Goal: Transaction & Acquisition: Purchase product/service

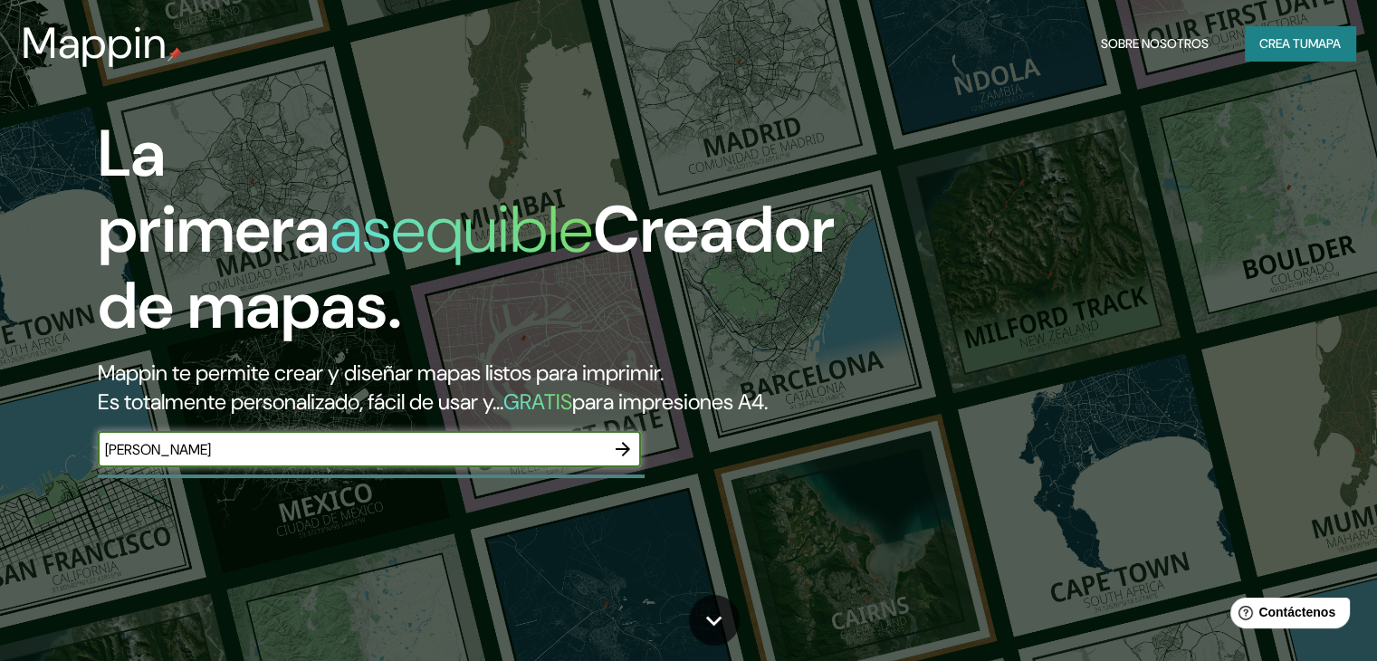
type input "[PERSON_NAME]"
click at [620, 460] on icon "button" at bounding box center [623, 449] width 22 height 22
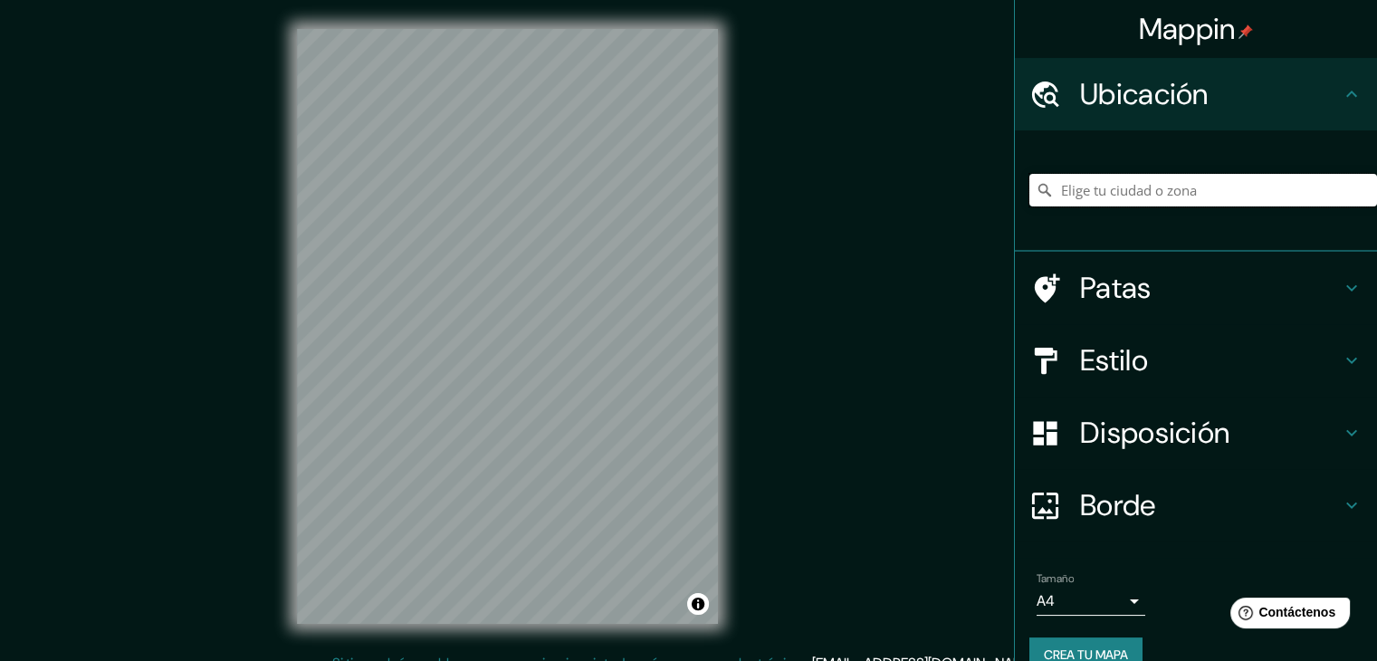
click at [1202, 193] on input "Elige tu ciudad o zona" at bounding box center [1203, 190] width 348 height 33
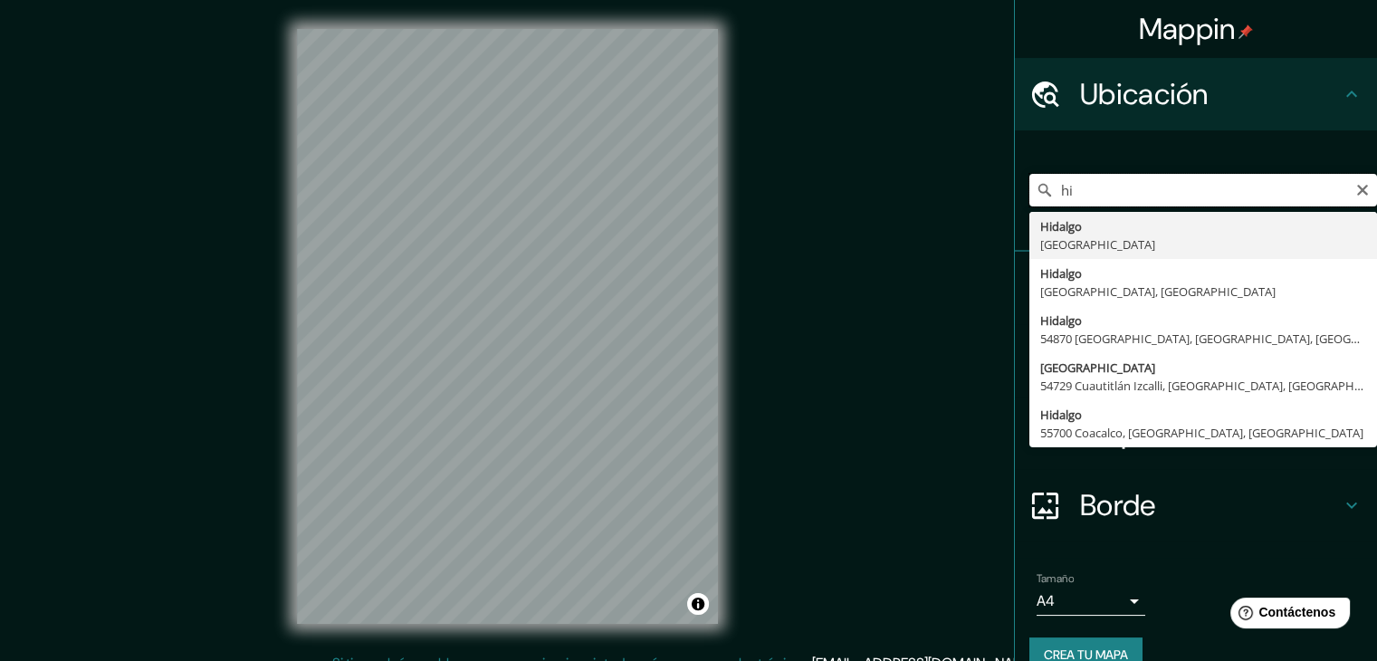
type input "h"
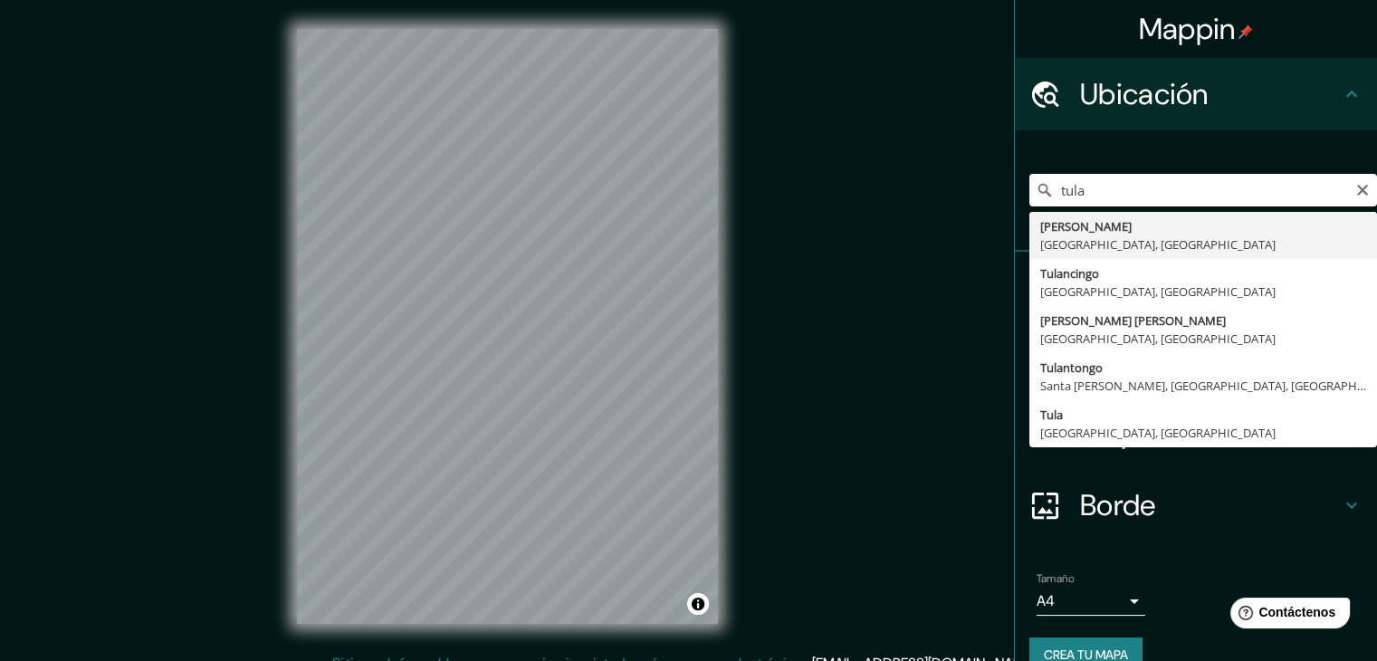
type input "[PERSON_NAME], [GEOGRAPHIC_DATA], [GEOGRAPHIC_DATA]"
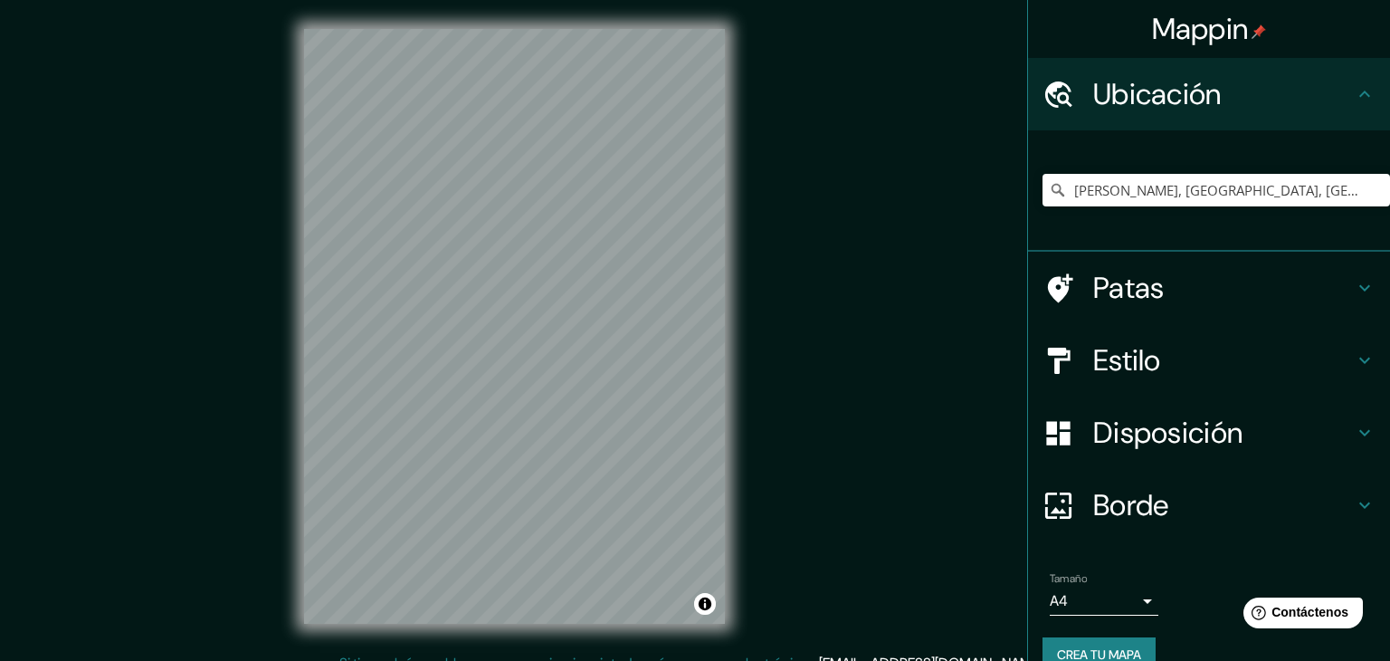
click at [1083, 598] on body "Mappin Ubicación [PERSON_NAME], [GEOGRAPHIC_DATA], [GEOGRAPHIC_DATA] Patas Esti…" at bounding box center [695, 330] width 1390 height 661
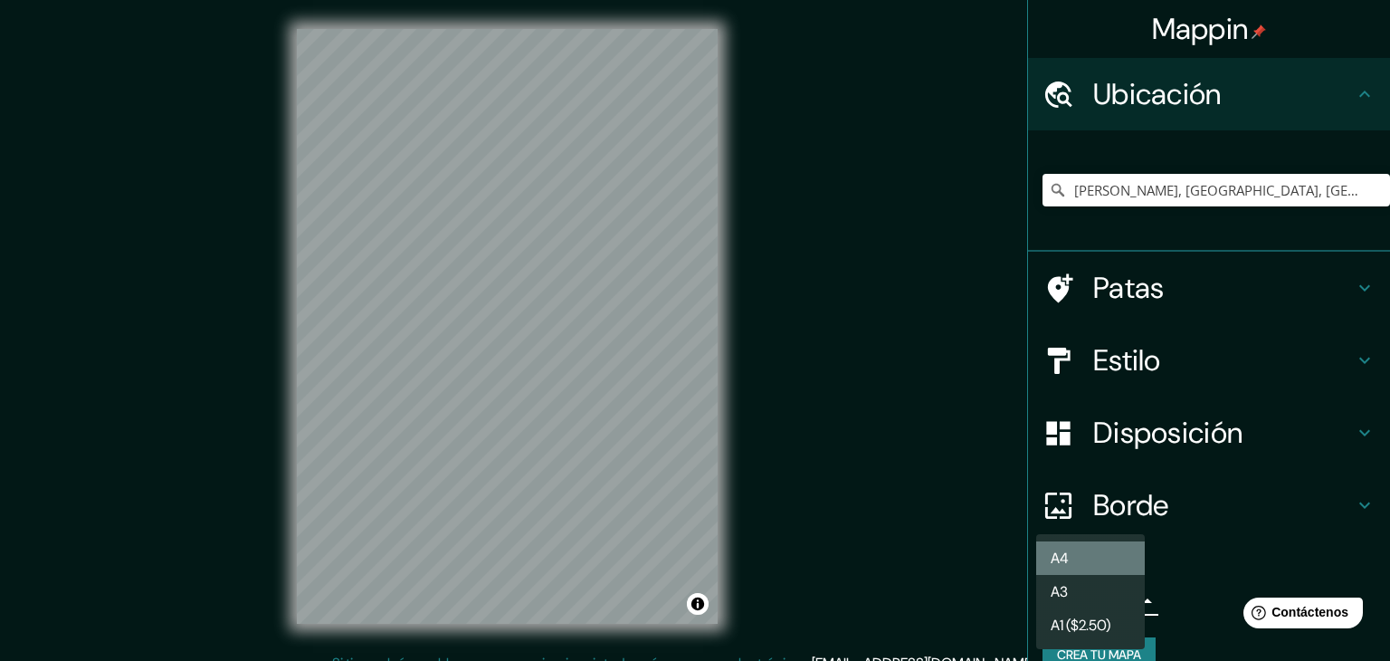
click at [1076, 558] on li "A4" at bounding box center [1090, 557] width 109 height 33
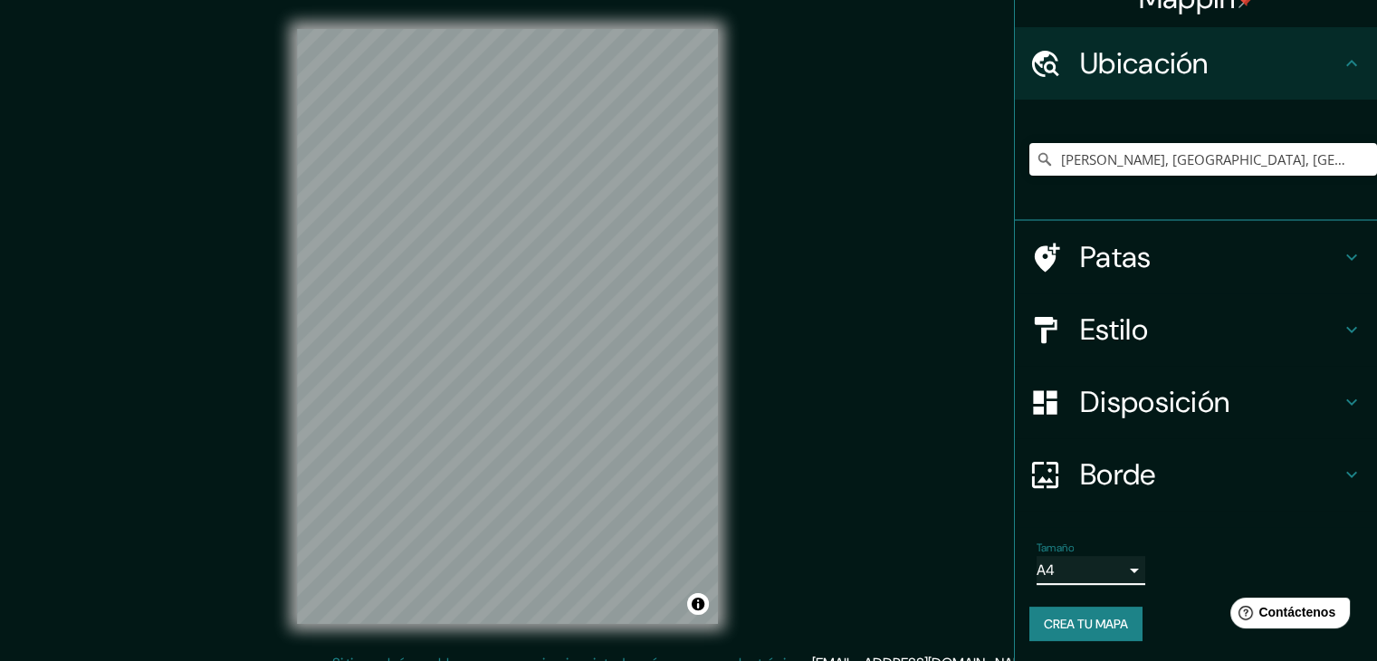
scroll to position [32, 0]
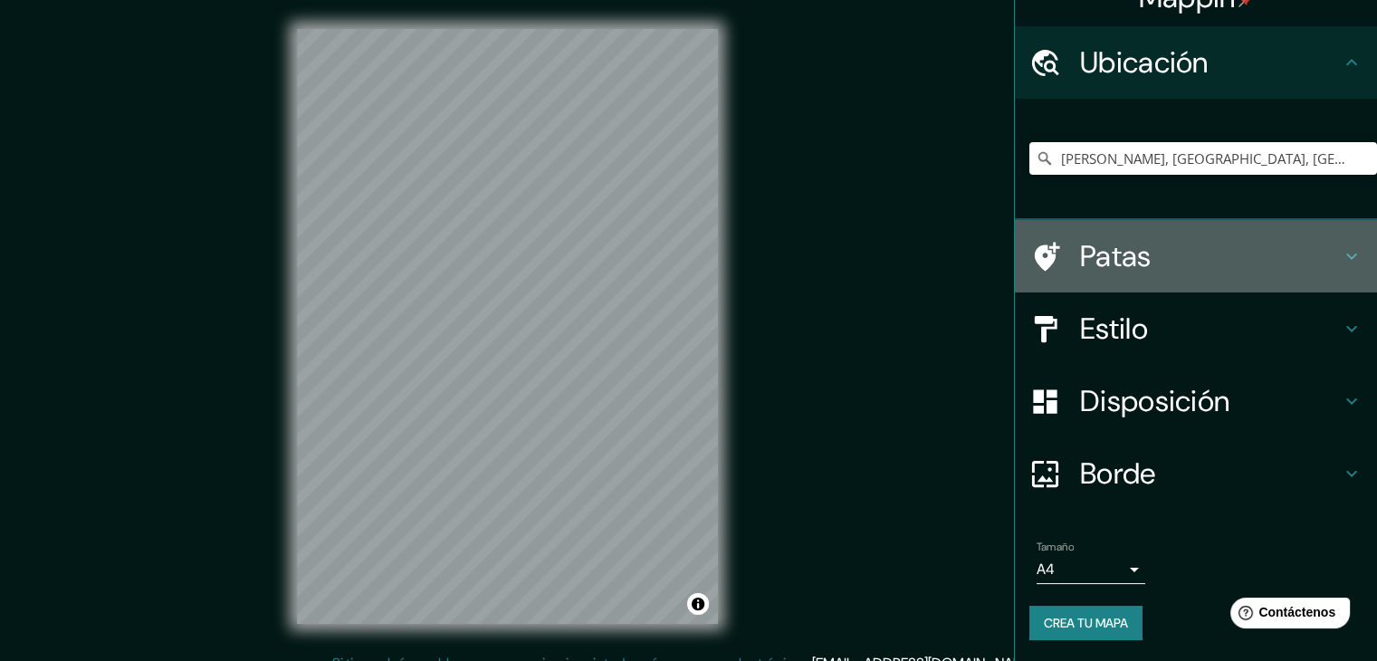
click at [1196, 262] on h4 "Patas" at bounding box center [1210, 256] width 261 height 36
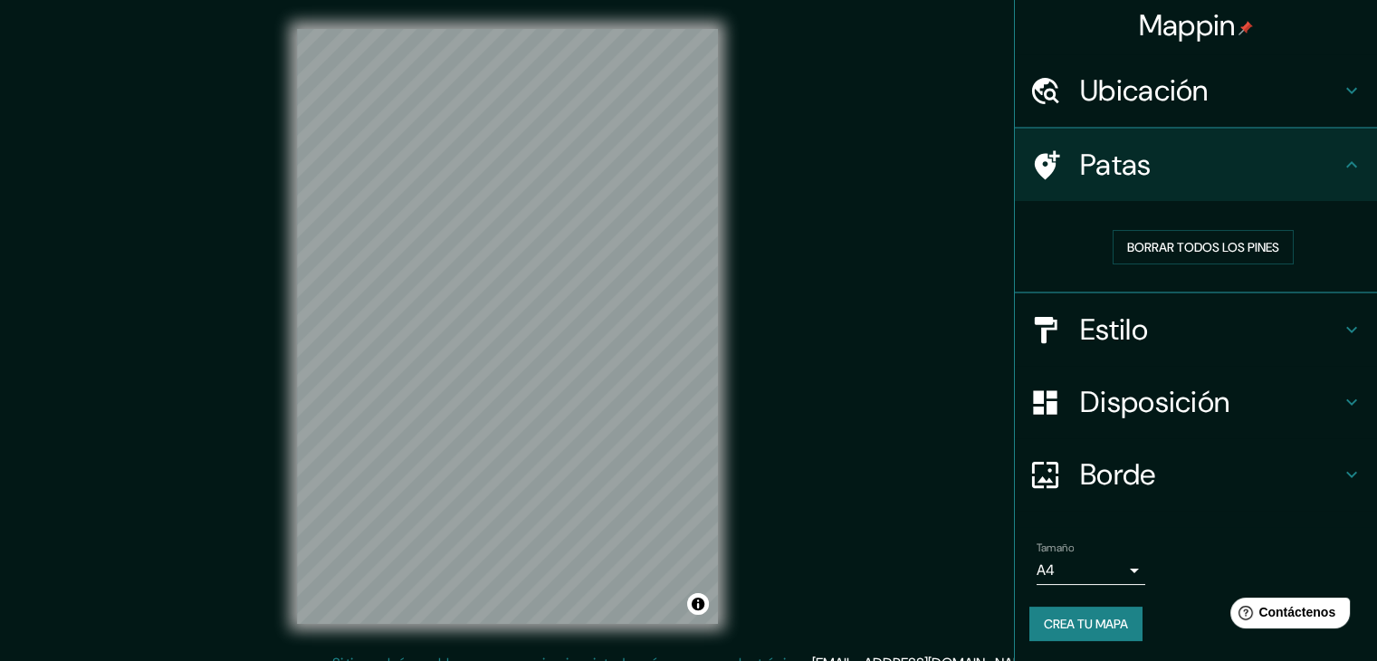
scroll to position [5, 0]
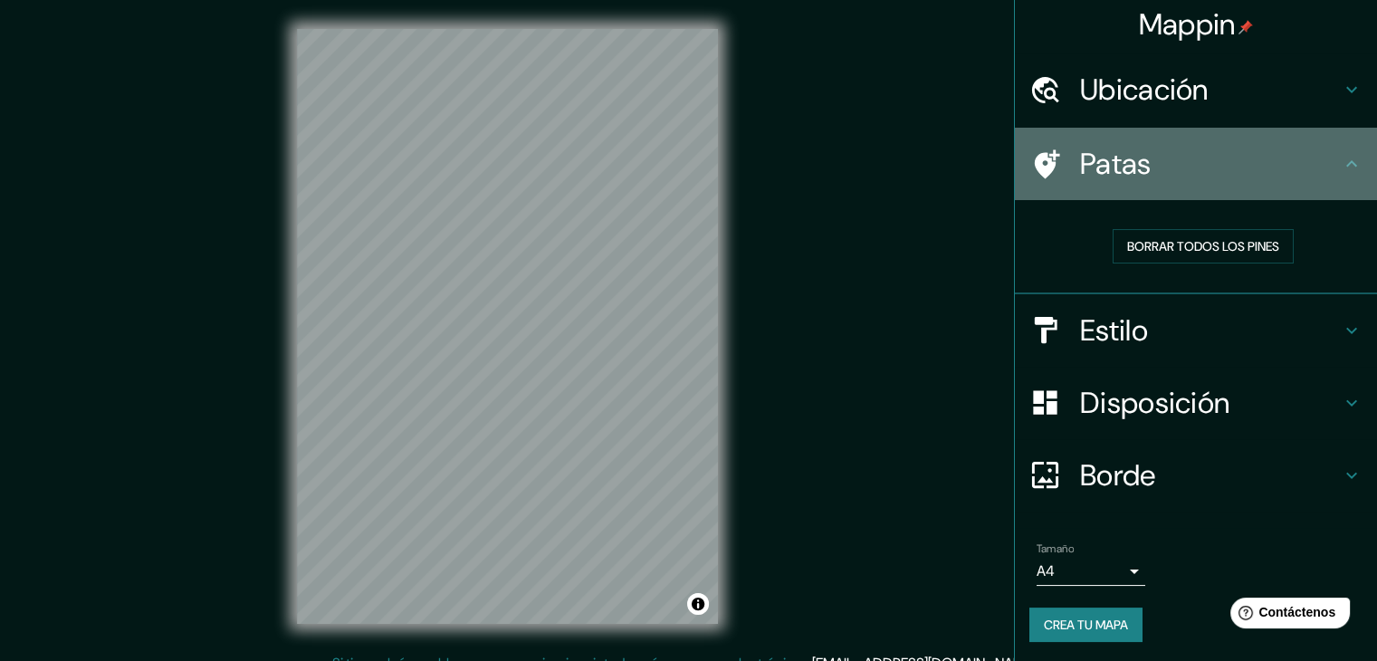
click at [1177, 187] on div "Patas" at bounding box center [1196, 164] width 362 height 72
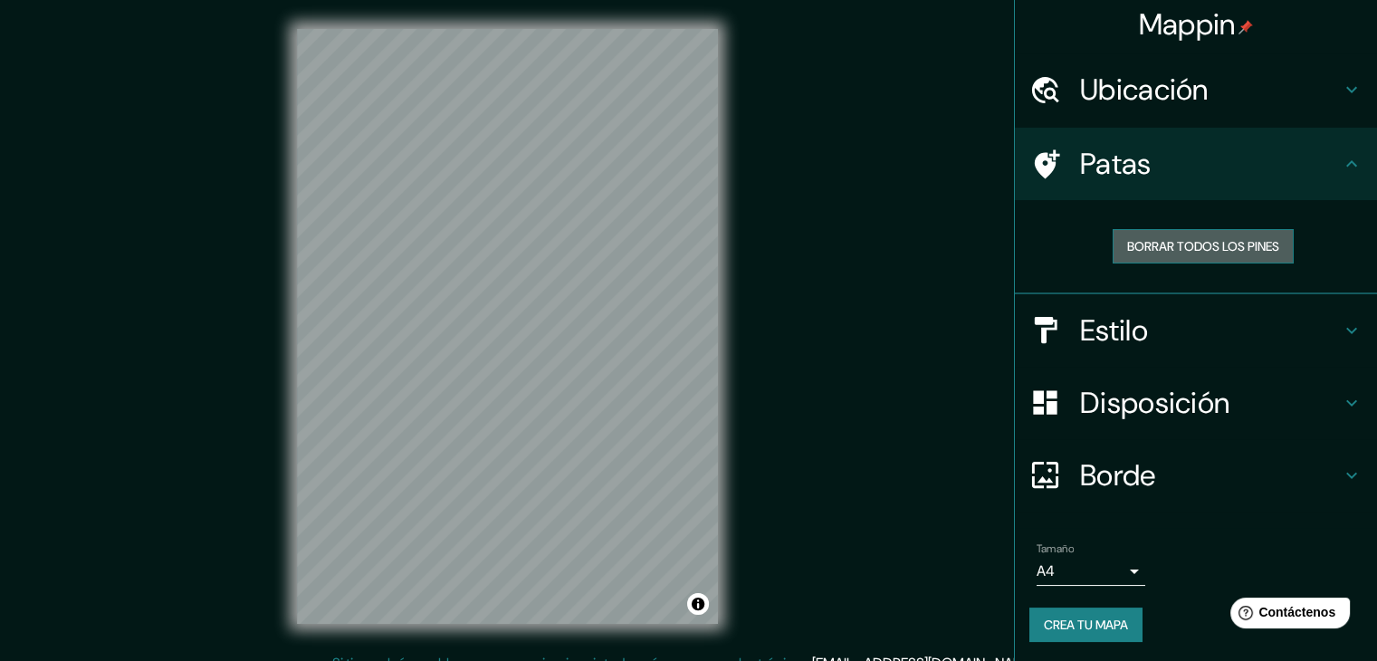
click at [1209, 251] on font "Borrar todos los pines" at bounding box center [1203, 246] width 152 height 16
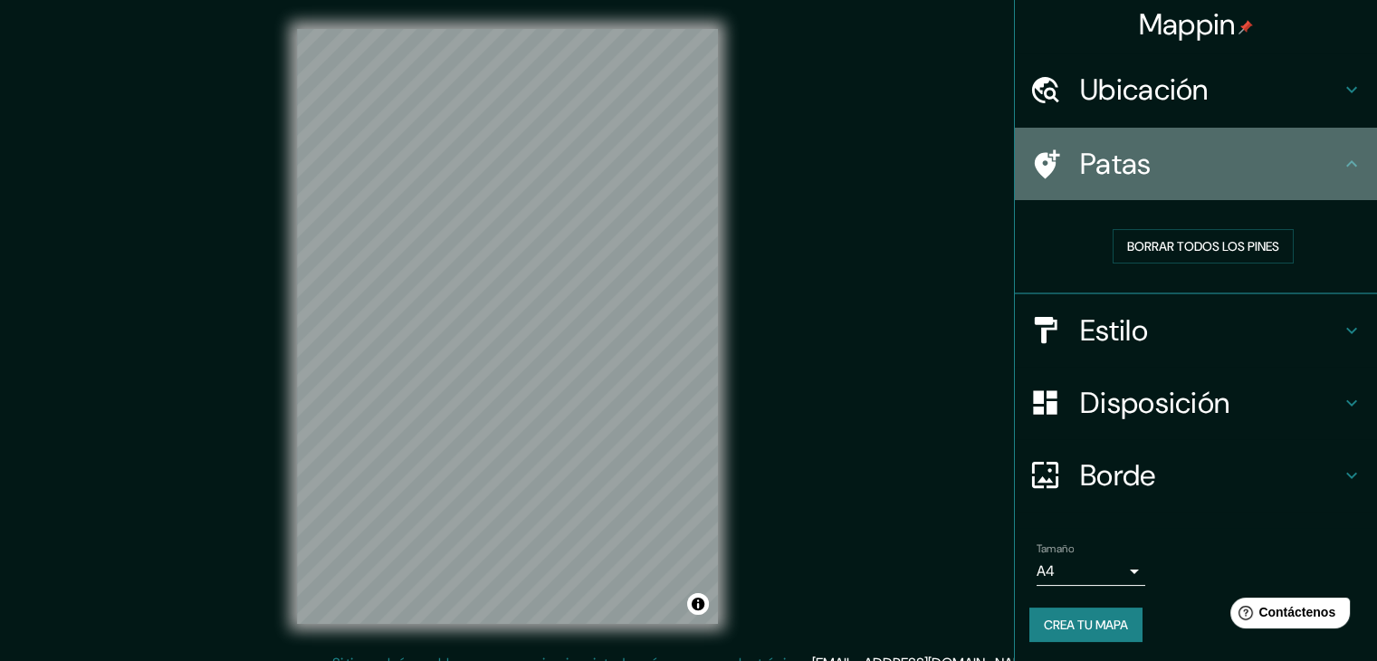
click at [1350, 167] on div "Patas" at bounding box center [1196, 164] width 362 height 72
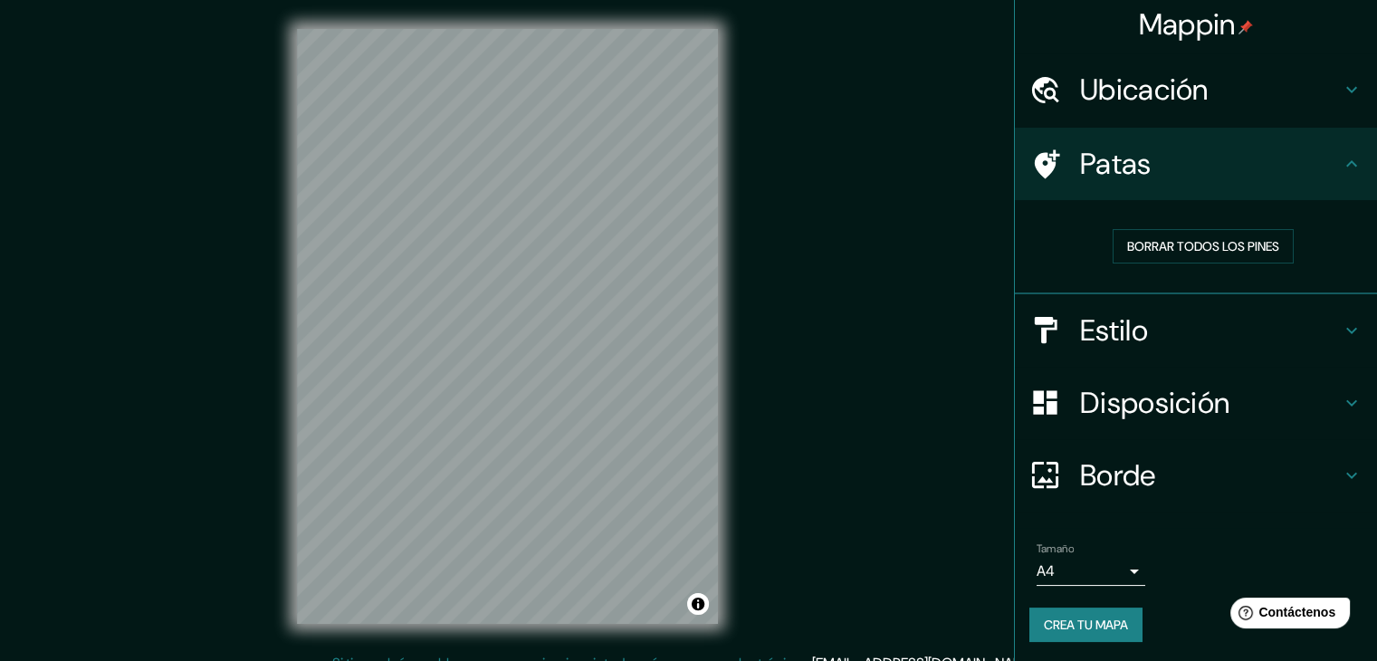
click at [1316, 88] on h4 "Ubicación" at bounding box center [1210, 90] width 261 height 36
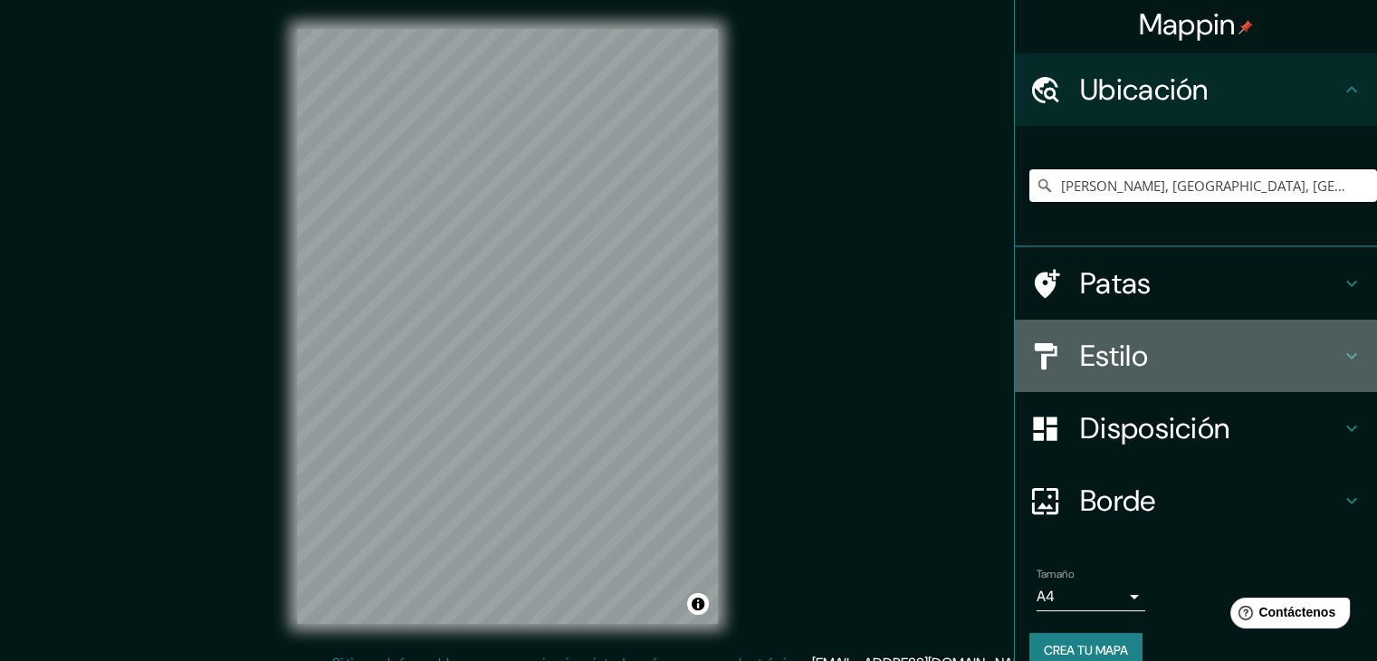
click at [1349, 338] on div "Estilo" at bounding box center [1196, 356] width 362 height 72
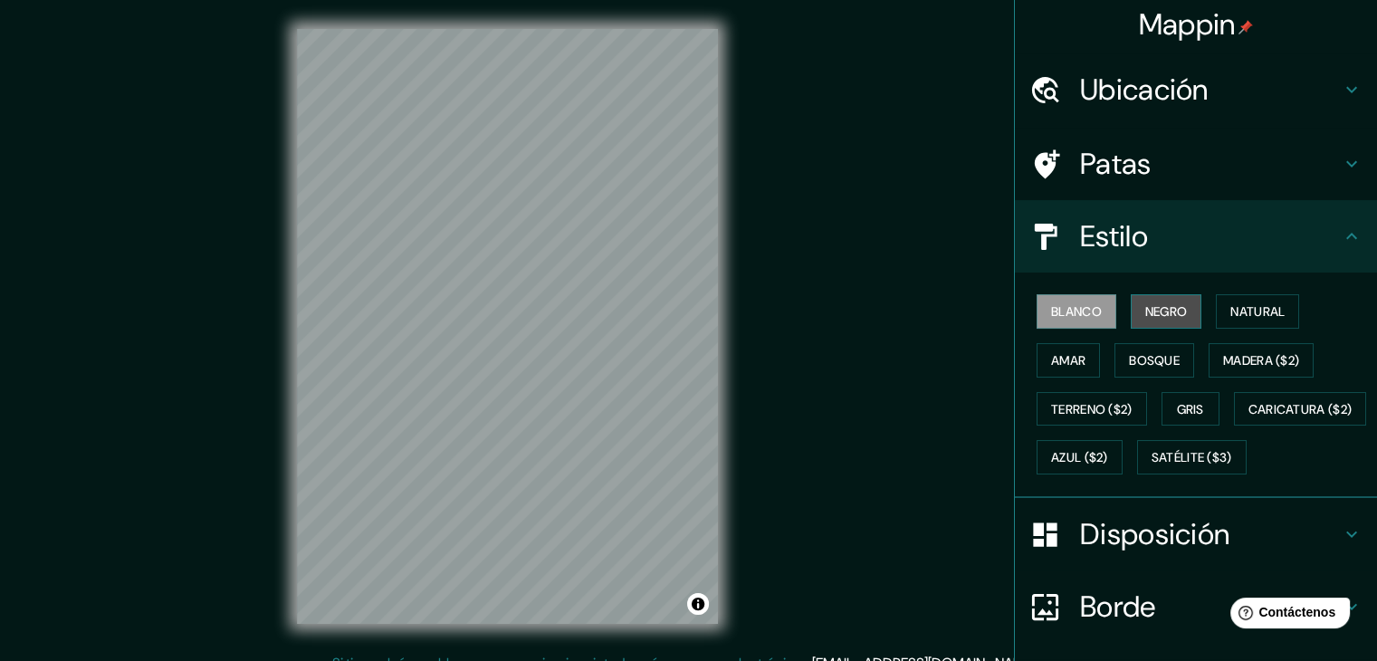
click at [1152, 303] on font "Negro" at bounding box center [1166, 311] width 43 height 16
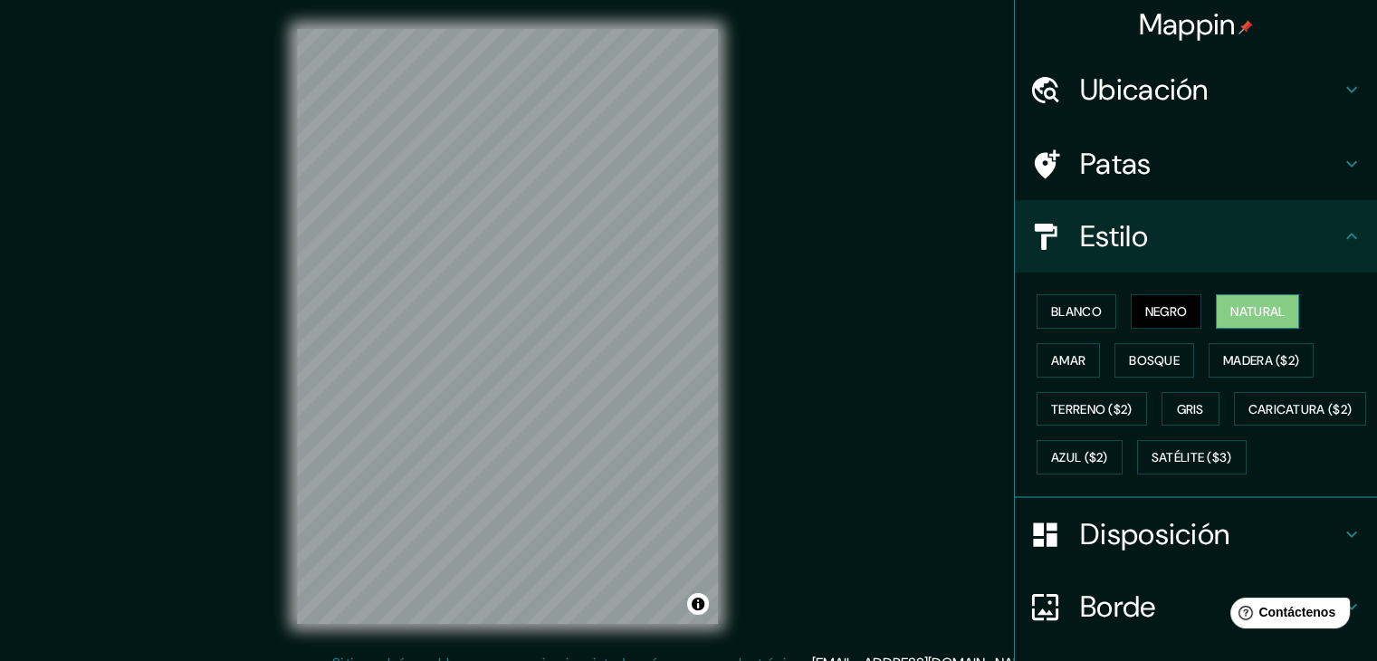
click at [1277, 295] on button "Natural" at bounding box center [1257, 311] width 83 height 34
click at [1036, 358] on button "Amar" at bounding box center [1067, 360] width 63 height 34
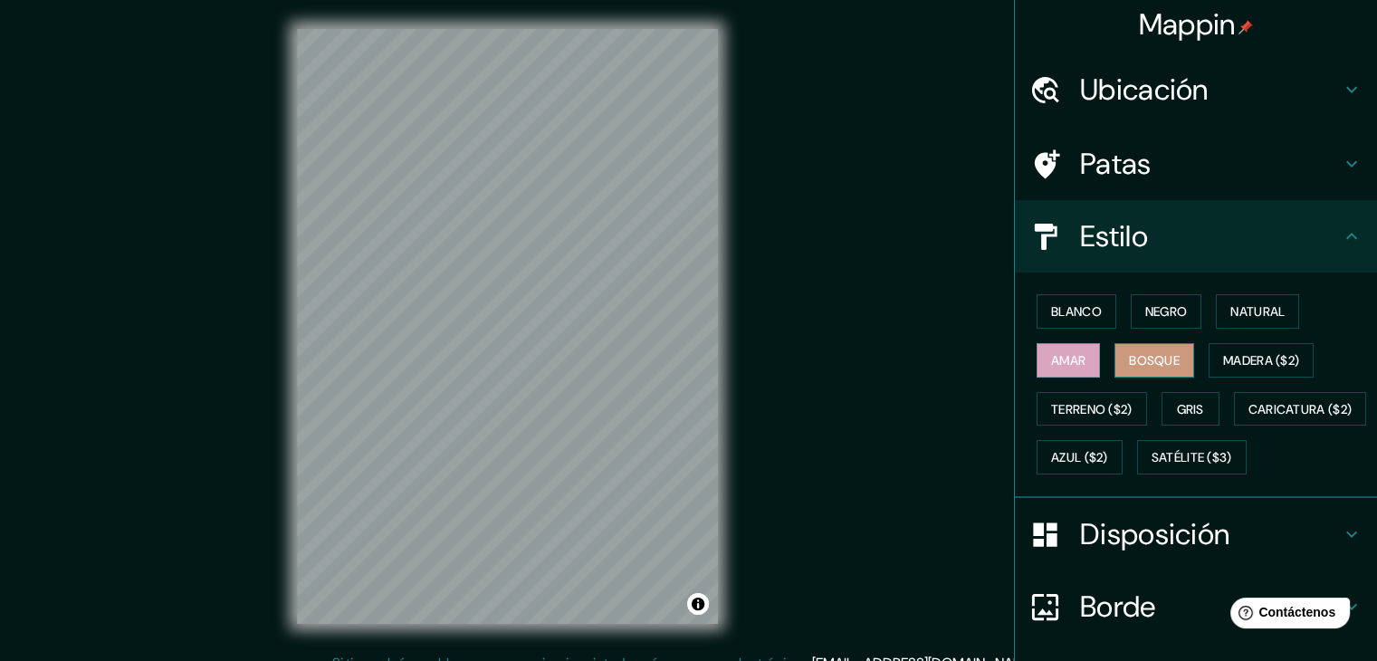
click at [1148, 363] on font "Bosque" at bounding box center [1154, 360] width 51 height 16
click at [1051, 359] on font "Amar" at bounding box center [1068, 360] width 34 height 16
click at [1051, 319] on font "Blanco" at bounding box center [1076, 312] width 51 height 24
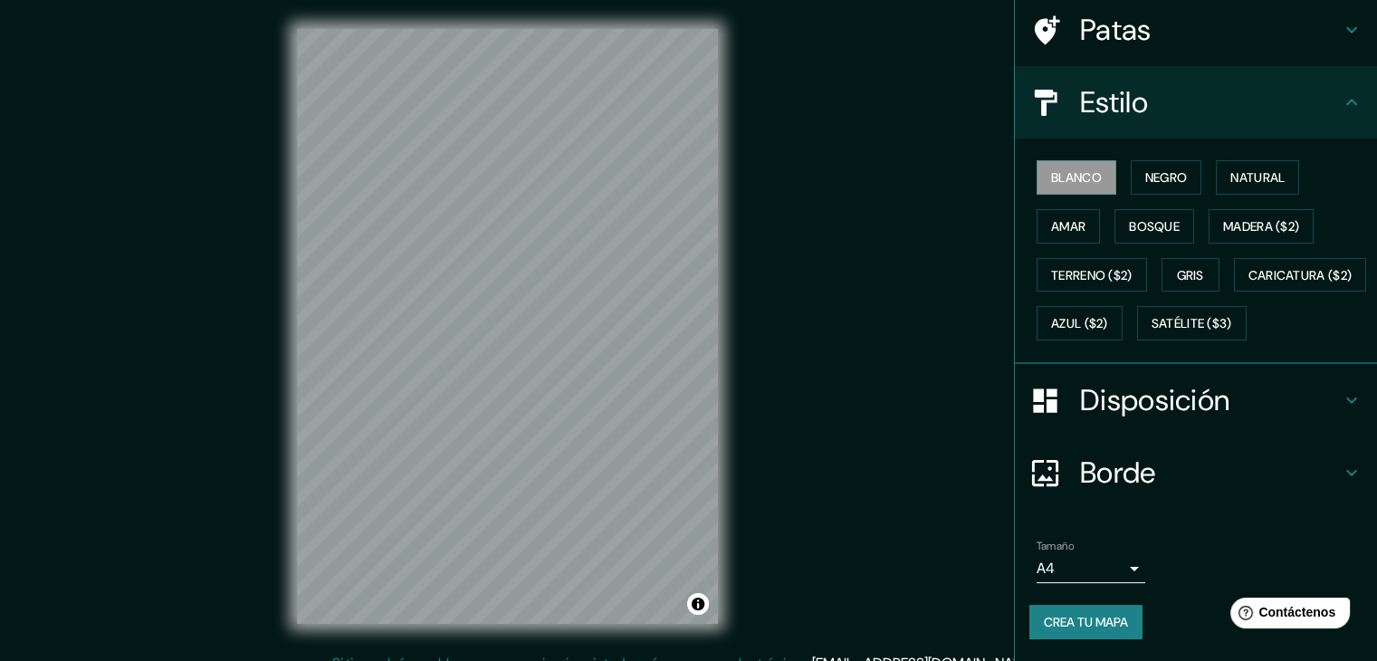
click at [1200, 396] on font "Disposición" at bounding box center [1154, 400] width 149 height 38
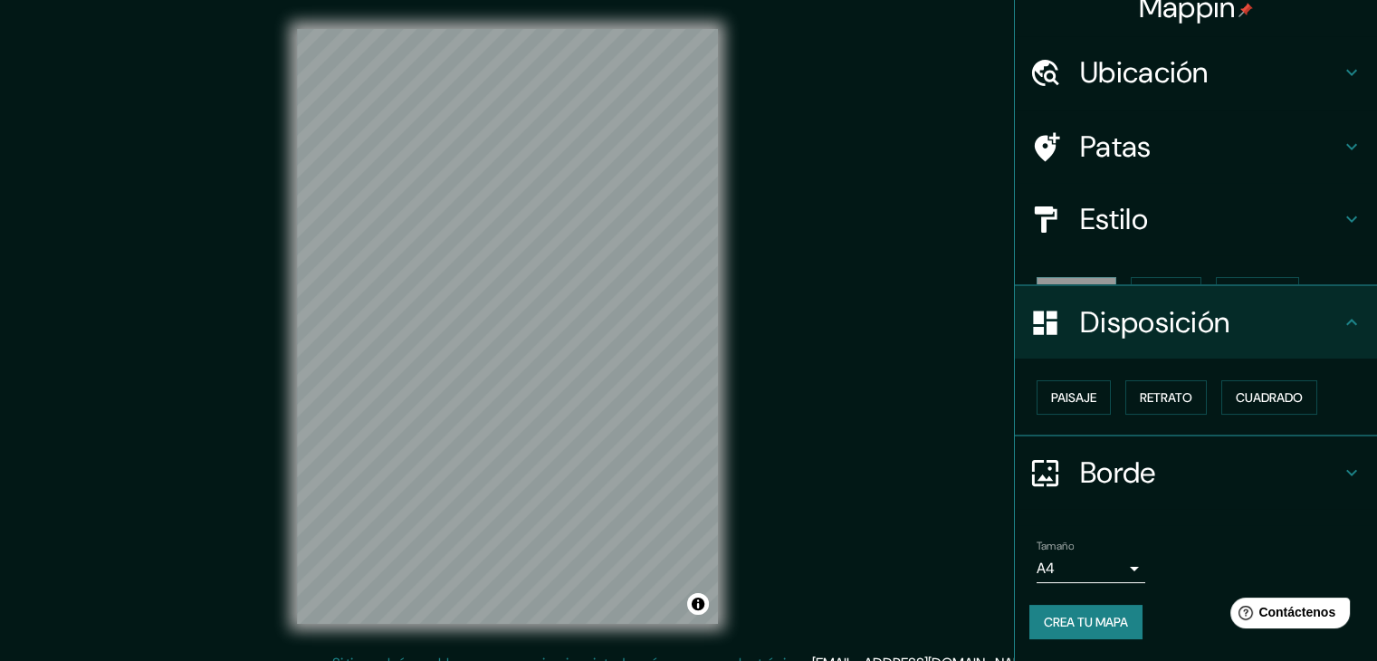
scroll to position [0, 0]
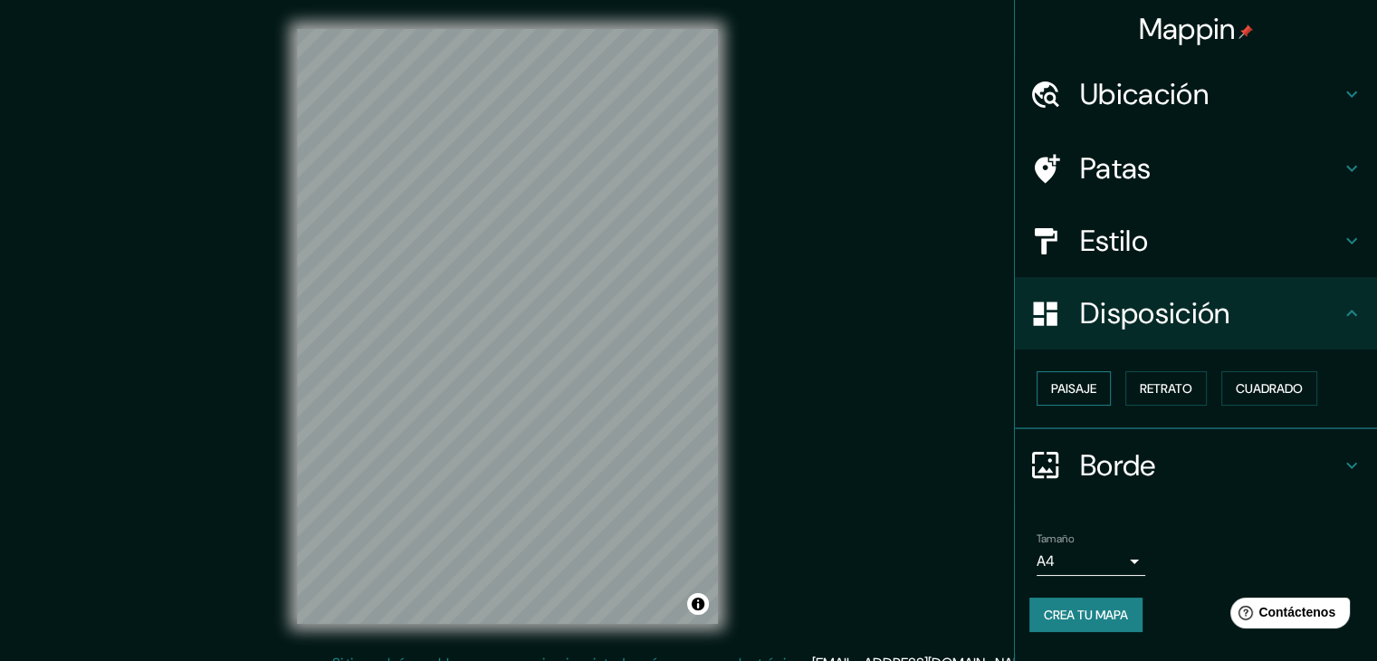
click at [1057, 388] on font "Paisaje" at bounding box center [1073, 388] width 45 height 16
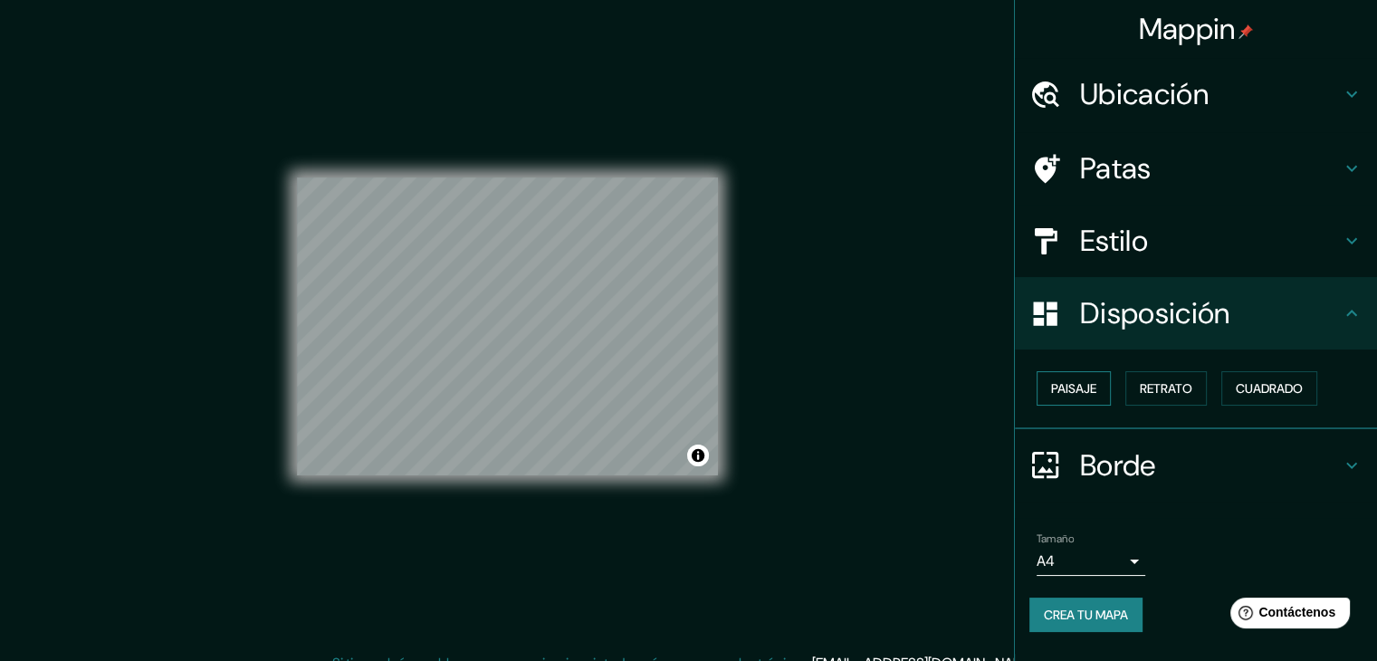
click at [1057, 388] on font "Paisaje" at bounding box center [1073, 388] width 45 height 16
click at [1159, 382] on font "Retrato" at bounding box center [1166, 388] width 52 height 16
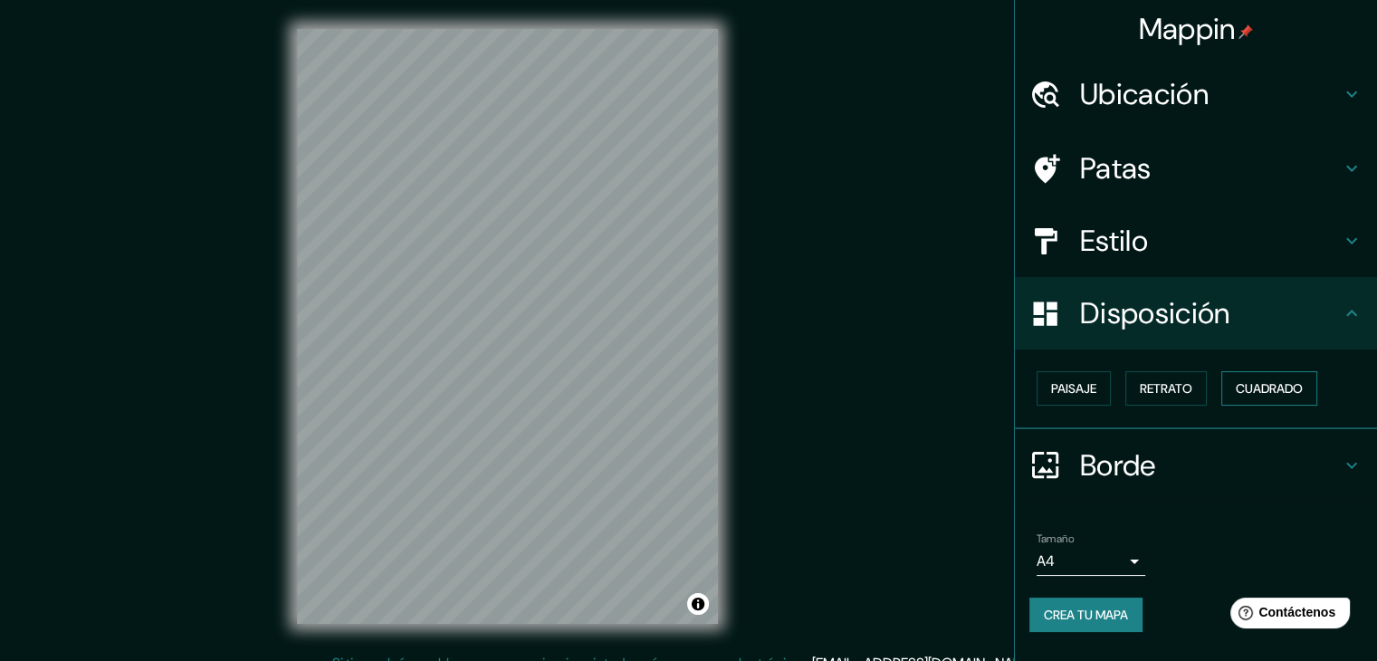
click at [1284, 377] on font "Cuadrado" at bounding box center [1268, 389] width 67 height 24
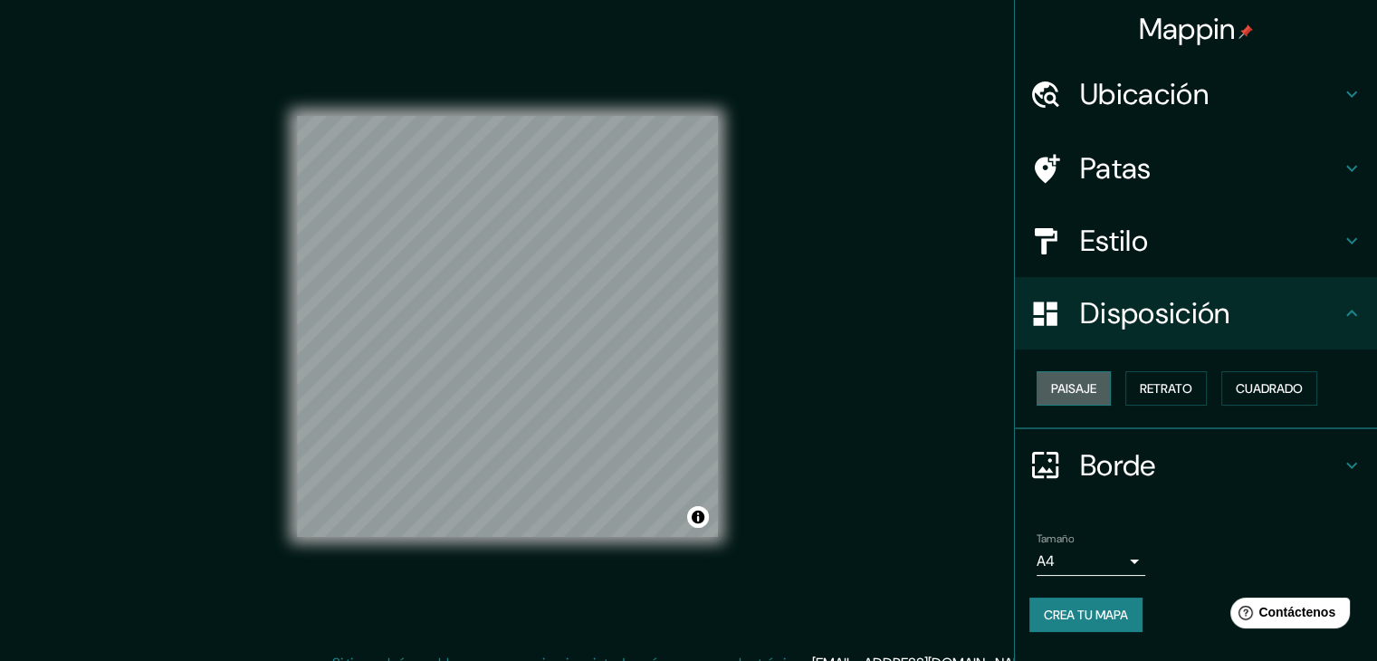
click at [1065, 393] on font "Paisaje" at bounding box center [1073, 388] width 45 height 16
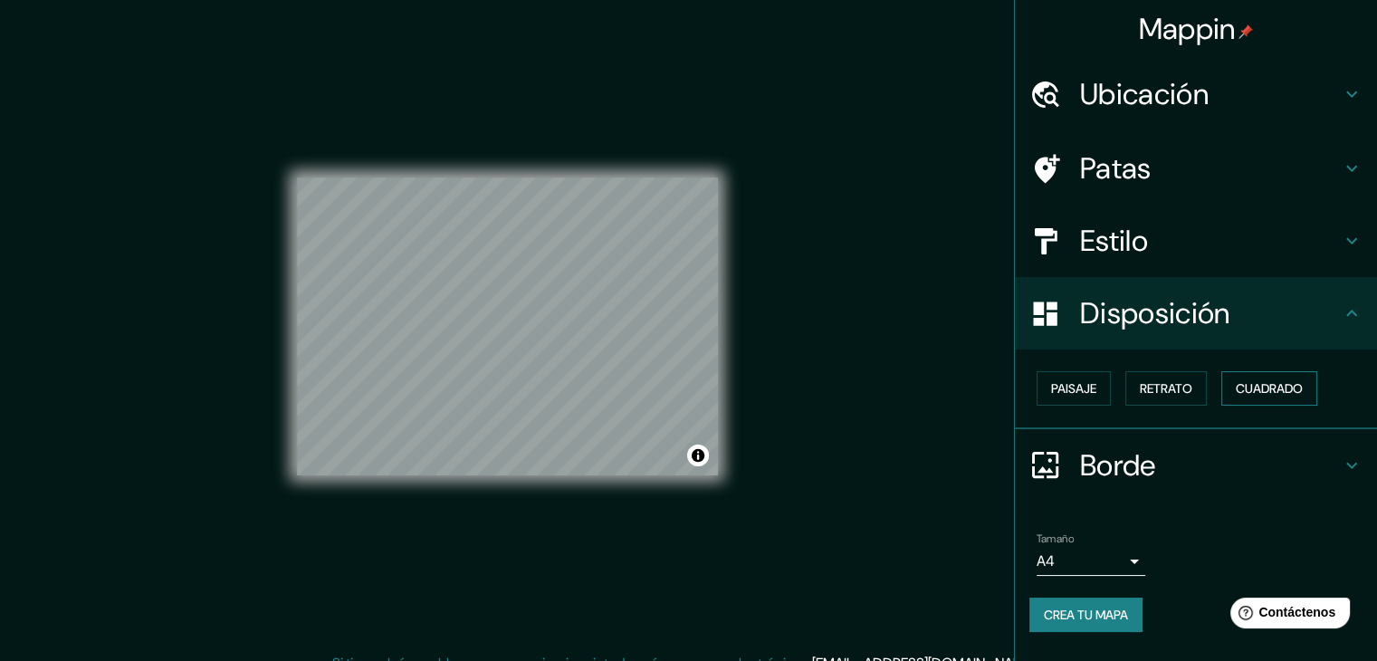
drag, startPoint x: 1276, startPoint y: 369, endPoint x: 1284, endPoint y: 384, distance: 16.6
click at [1278, 370] on div "Paisaje Retrato Cuadrado" at bounding box center [1203, 388] width 348 height 49
click at [1284, 384] on font "Cuadrado" at bounding box center [1268, 388] width 67 height 16
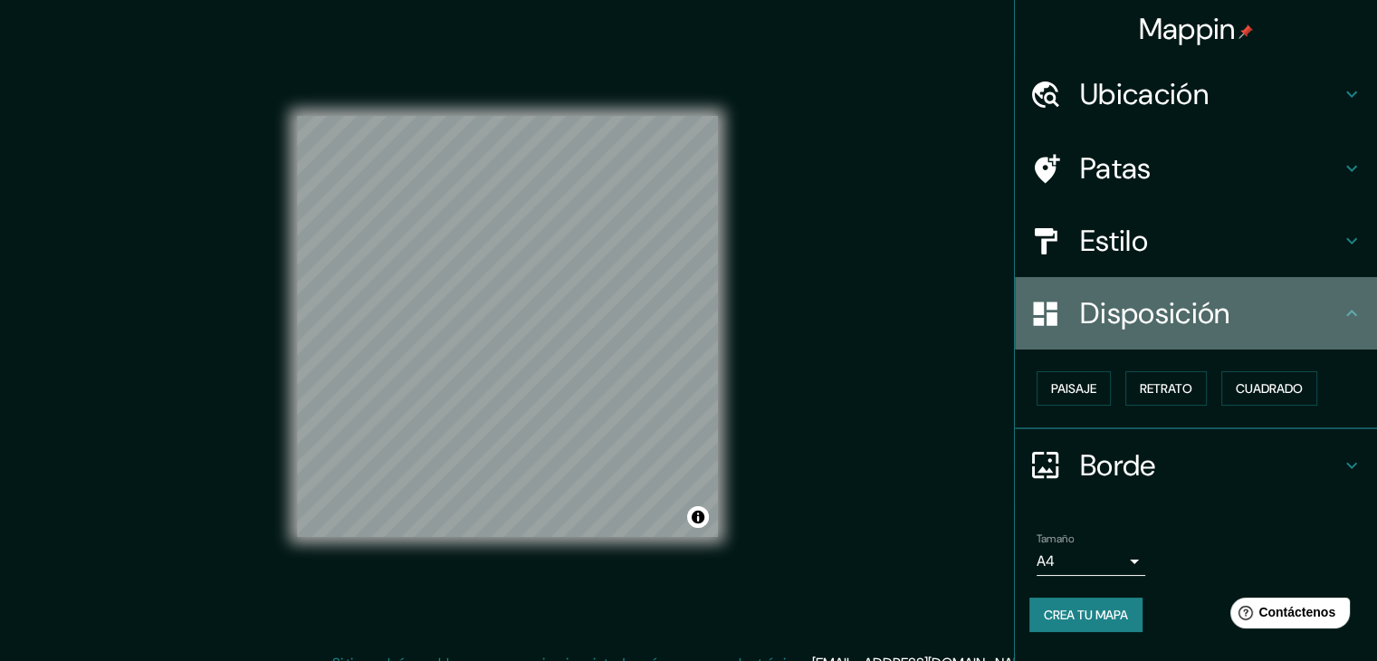
click at [1321, 316] on h4 "Disposición" at bounding box center [1210, 313] width 261 height 36
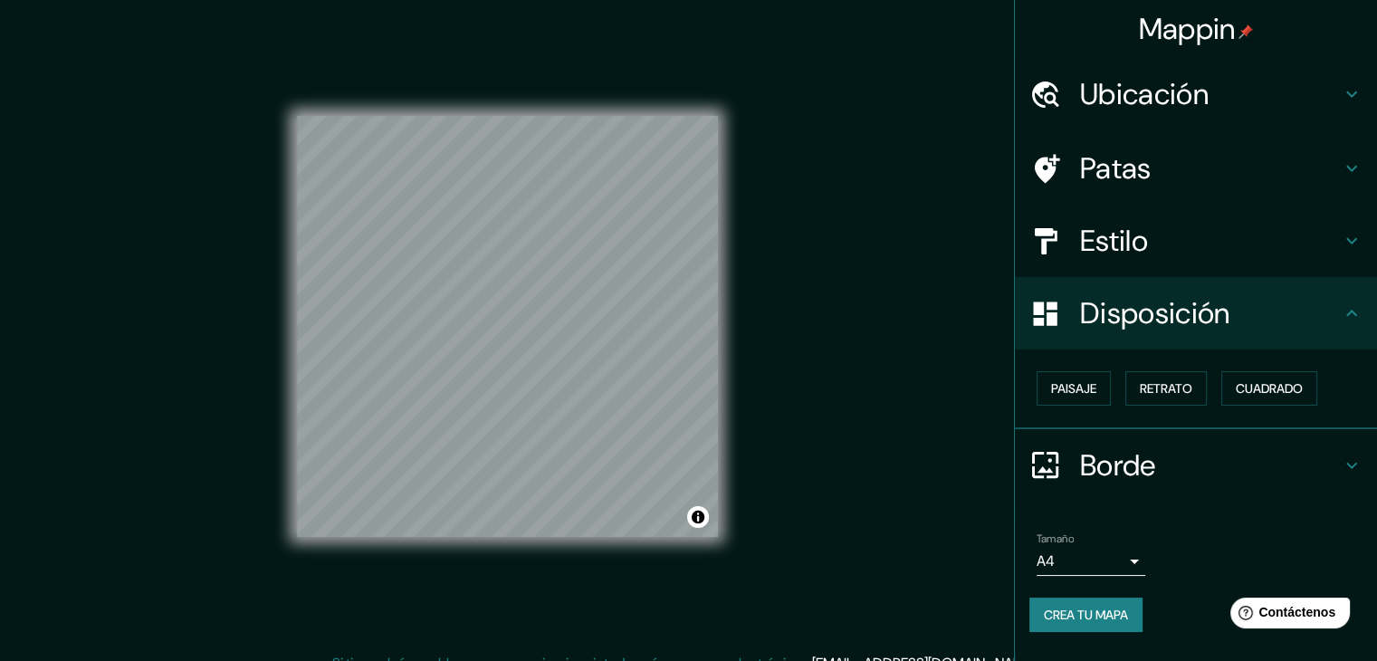
click at [1365, 339] on div "Disposición" at bounding box center [1196, 313] width 362 height 72
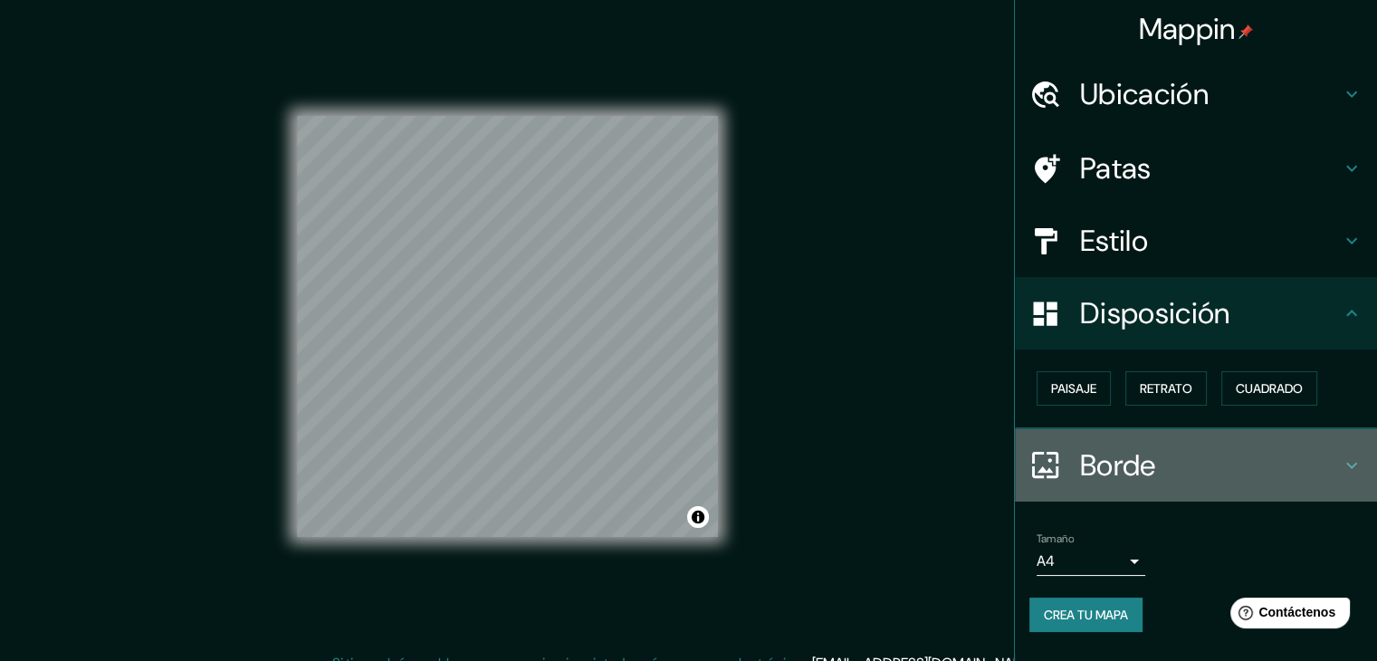
click at [1359, 455] on icon at bounding box center [1351, 465] width 22 height 22
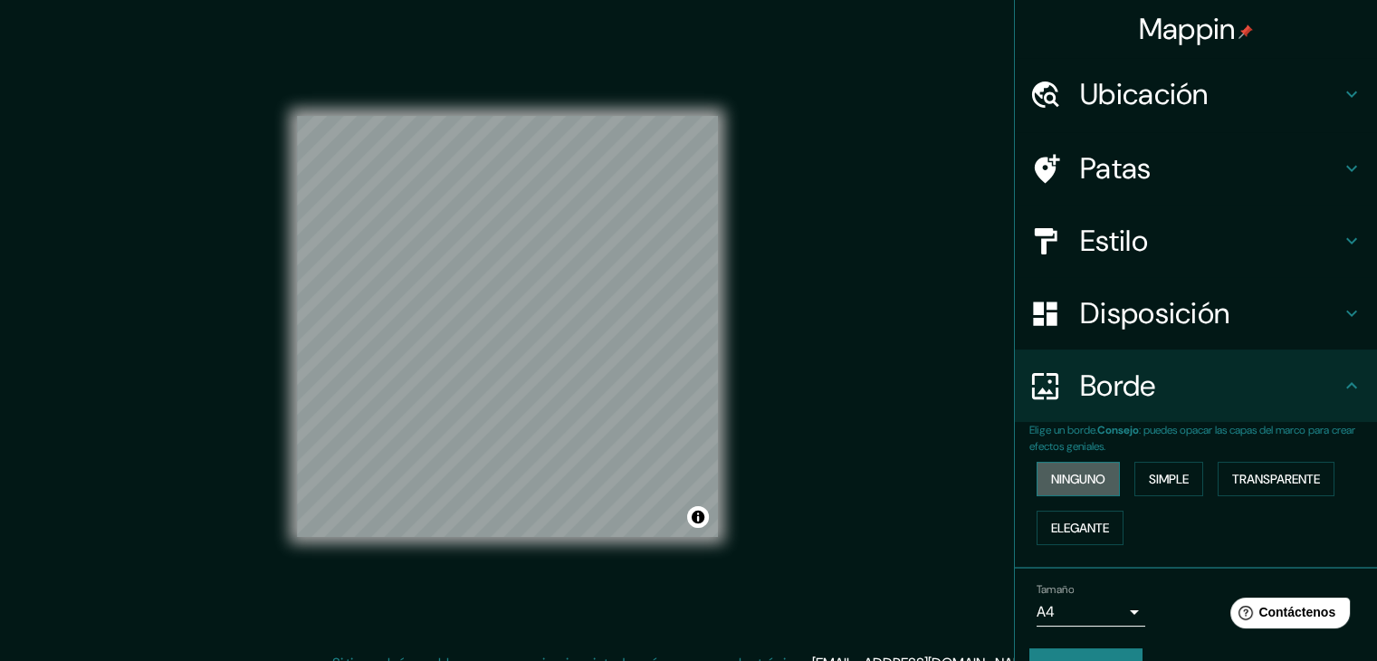
click at [1104, 481] on button "Ninguno" at bounding box center [1077, 479] width 83 height 34
click at [1149, 482] on font "Simple" at bounding box center [1169, 479] width 40 height 16
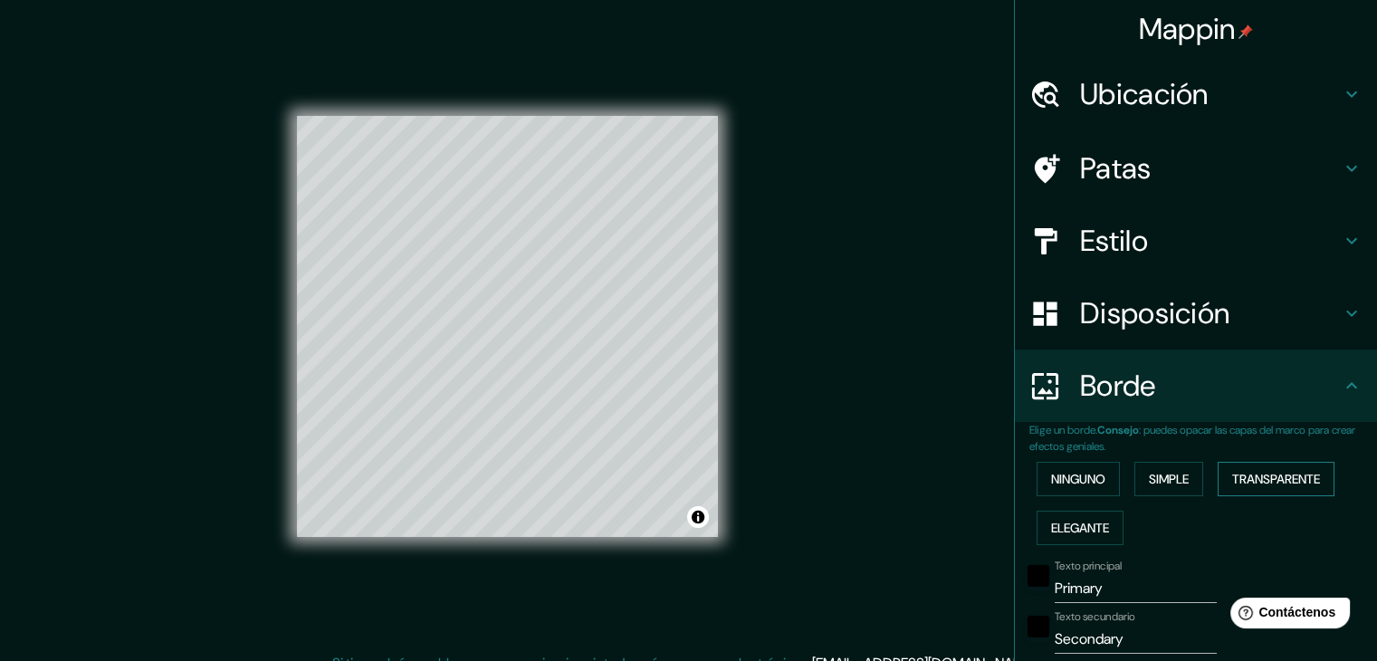
click at [1235, 475] on font "Transparente" at bounding box center [1276, 479] width 88 height 16
click at [1069, 541] on button "Elegante" at bounding box center [1079, 527] width 87 height 34
click at [1068, 483] on font "Ninguno" at bounding box center [1078, 479] width 54 height 16
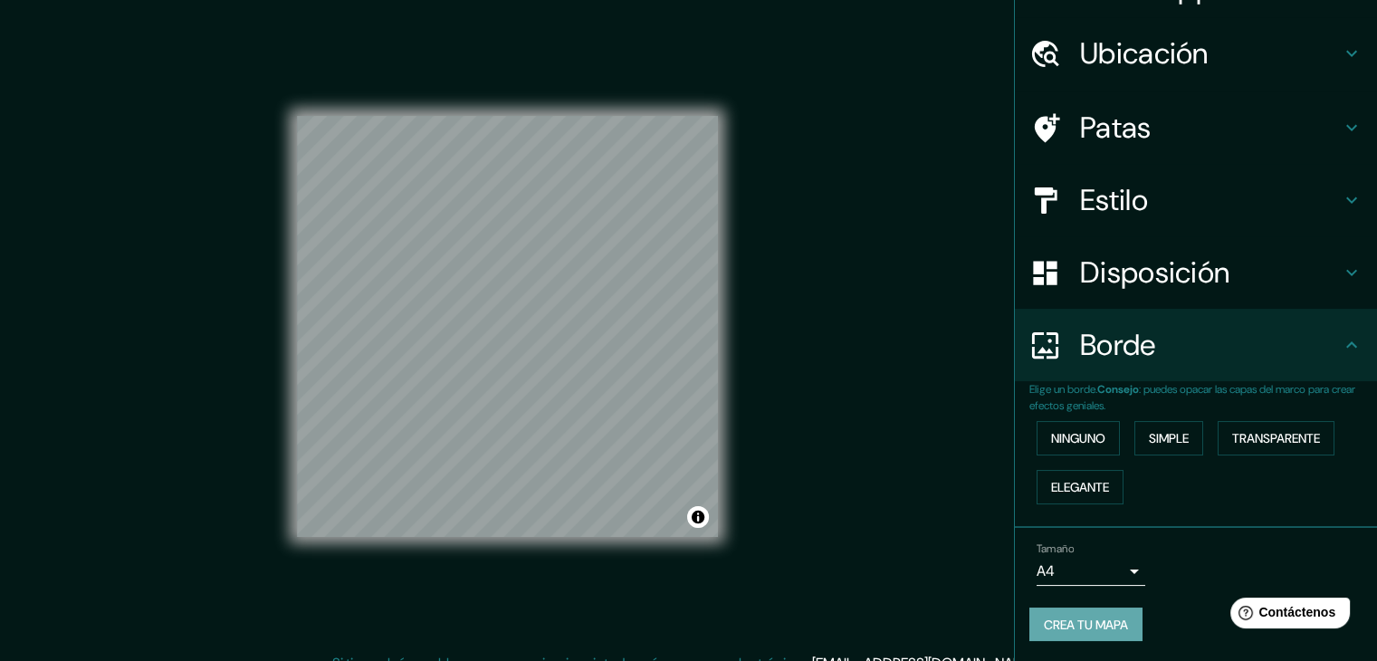
click at [1090, 613] on font "Crea tu mapa" at bounding box center [1086, 625] width 84 height 24
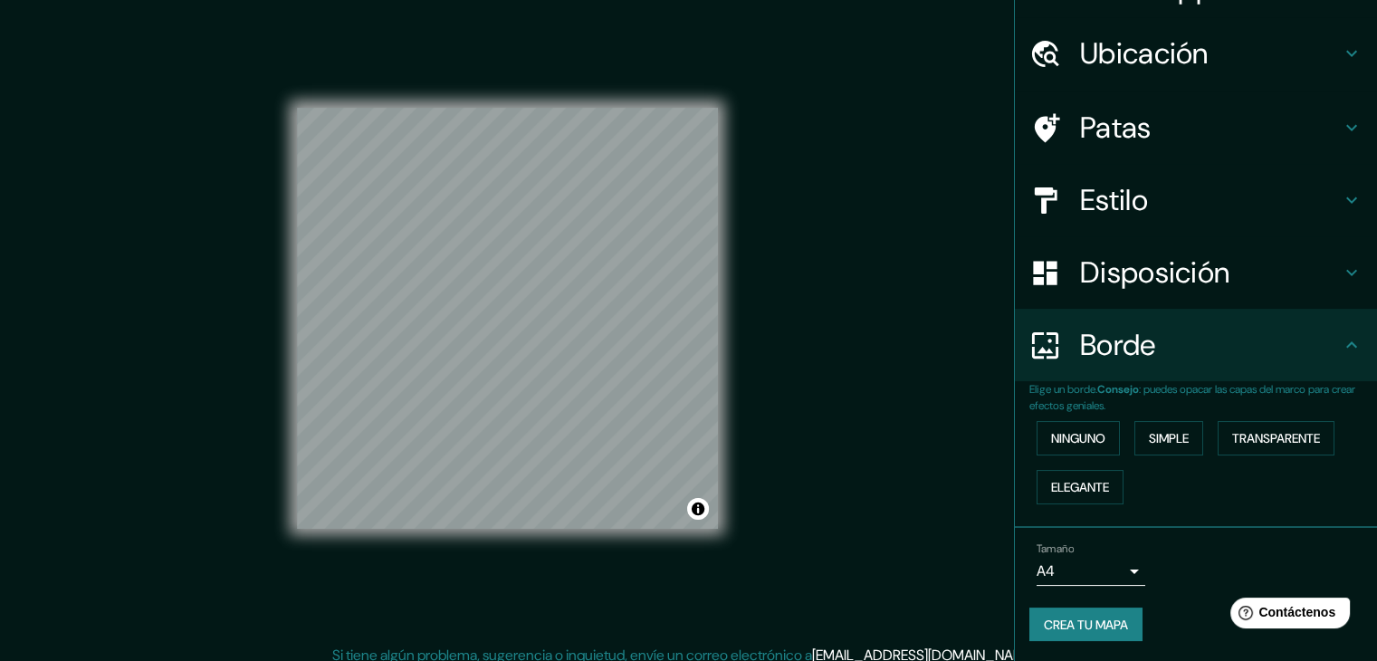
scroll to position [21, 0]
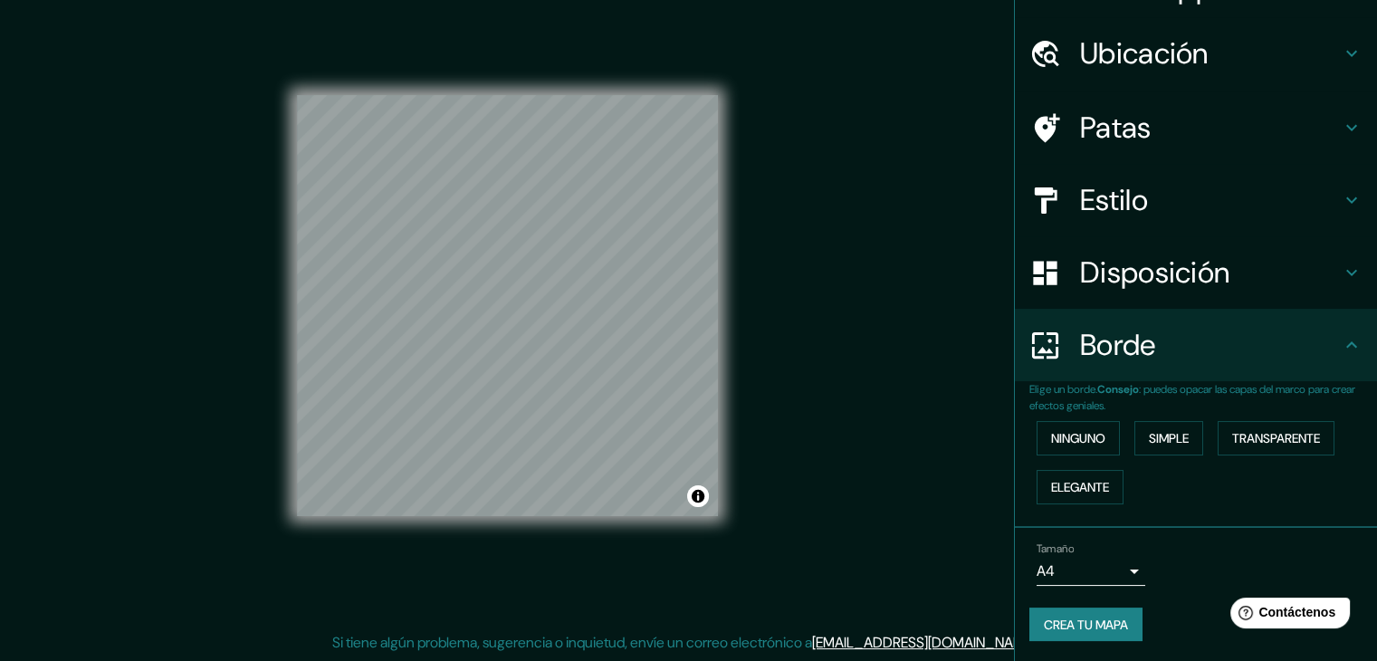
click at [1075, 618] on font "Crea tu mapa" at bounding box center [1086, 624] width 84 height 16
click at [699, 496] on button "Activar o desactivar atribución" at bounding box center [698, 496] width 22 height 22
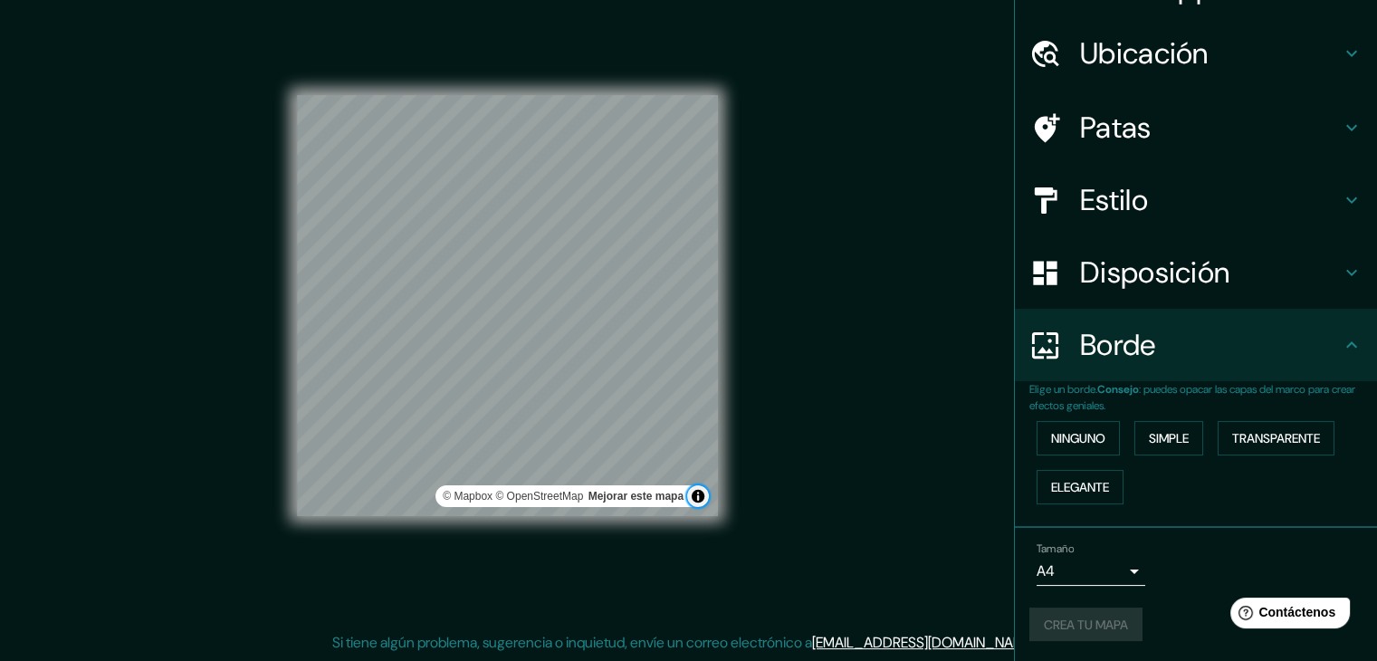
click at [699, 496] on button "Activar o desactivar atribución" at bounding box center [698, 496] width 22 height 22
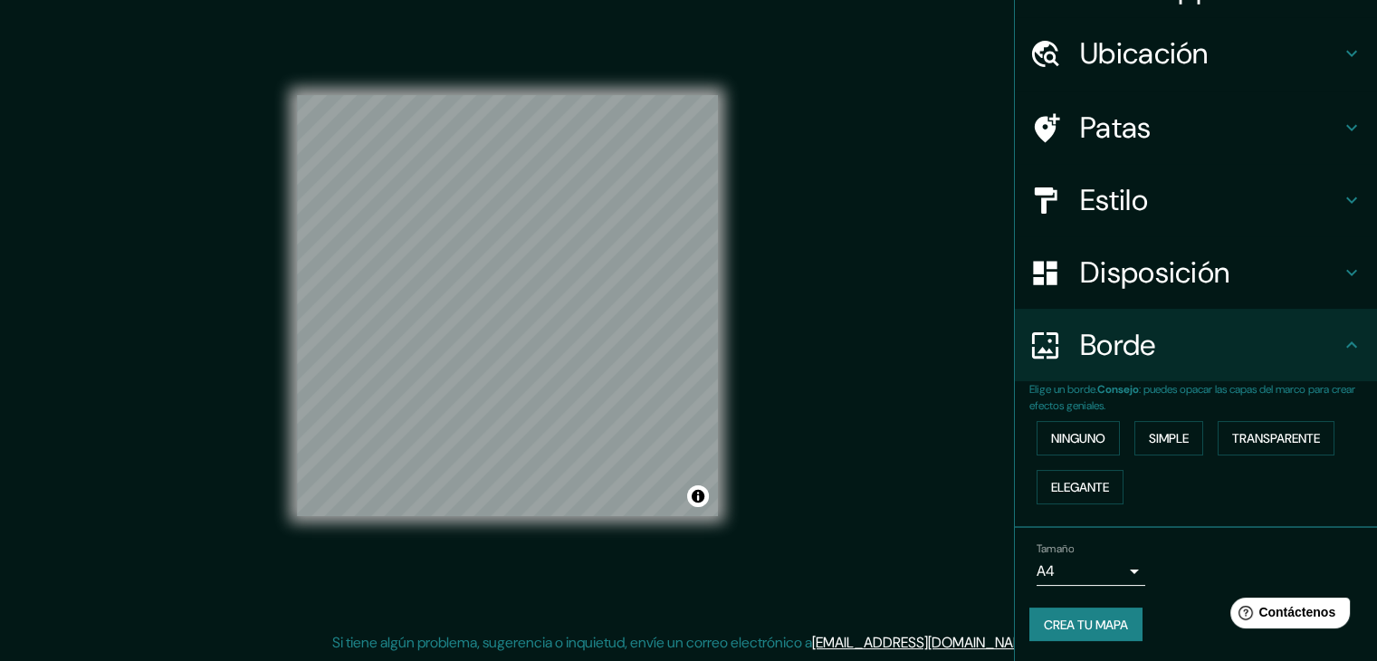
click at [873, 566] on div "Mappin Ubicación [PERSON_NAME], [GEOGRAPHIC_DATA], [GEOGRAPHIC_DATA] Patas Esti…" at bounding box center [688, 320] width 1377 height 682
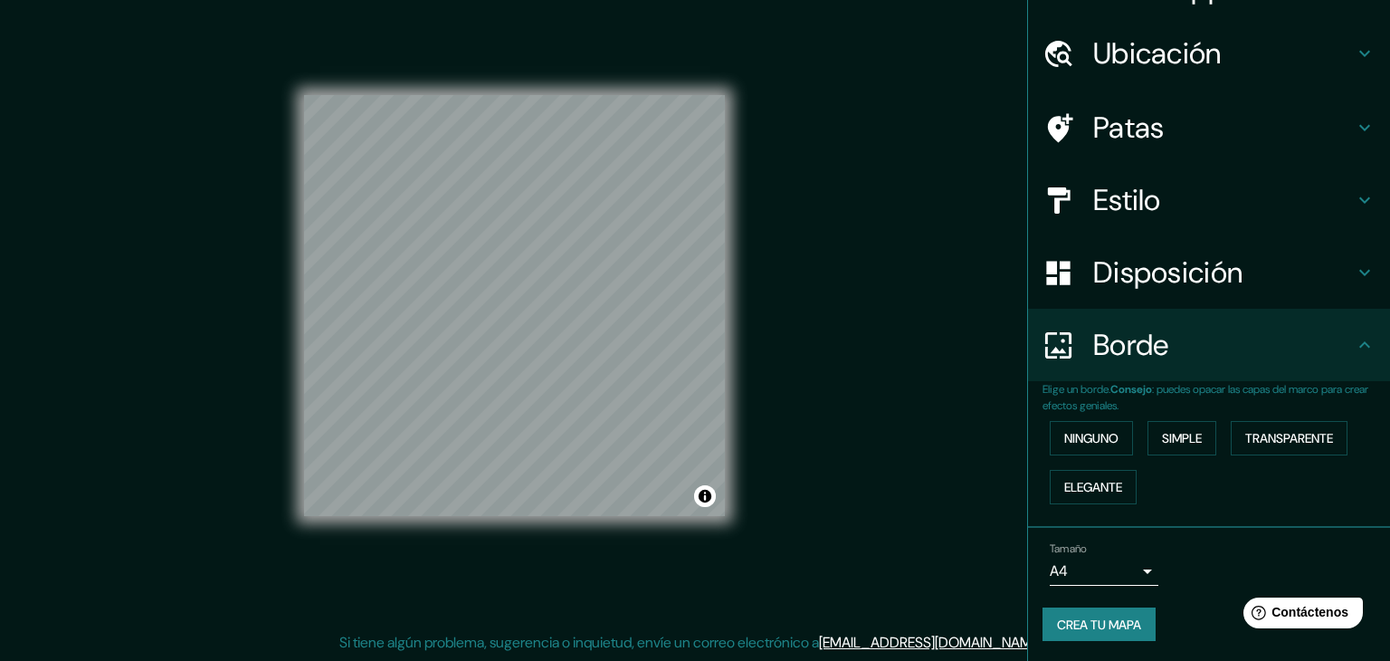
click at [1116, 563] on body "Mappin Ubicación [PERSON_NAME], [GEOGRAPHIC_DATA], [GEOGRAPHIC_DATA] Patas Esti…" at bounding box center [695, 309] width 1390 height 661
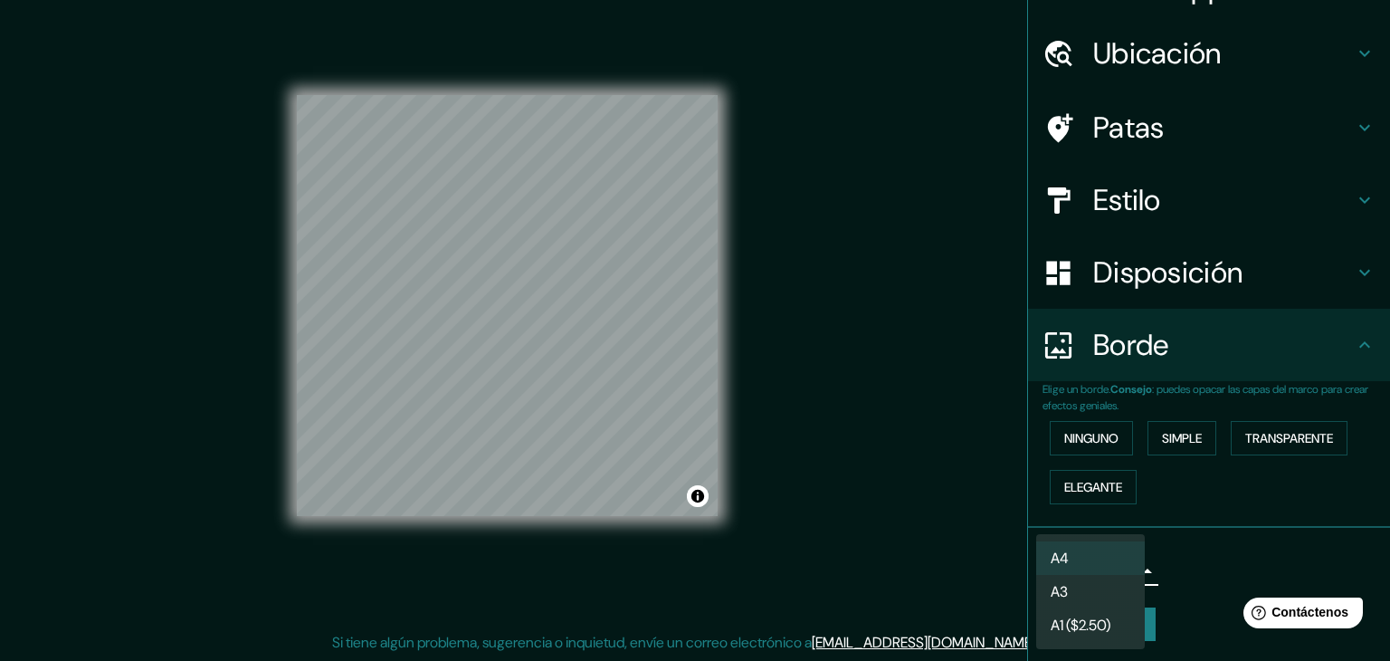
click at [1301, 546] on div at bounding box center [695, 330] width 1390 height 661
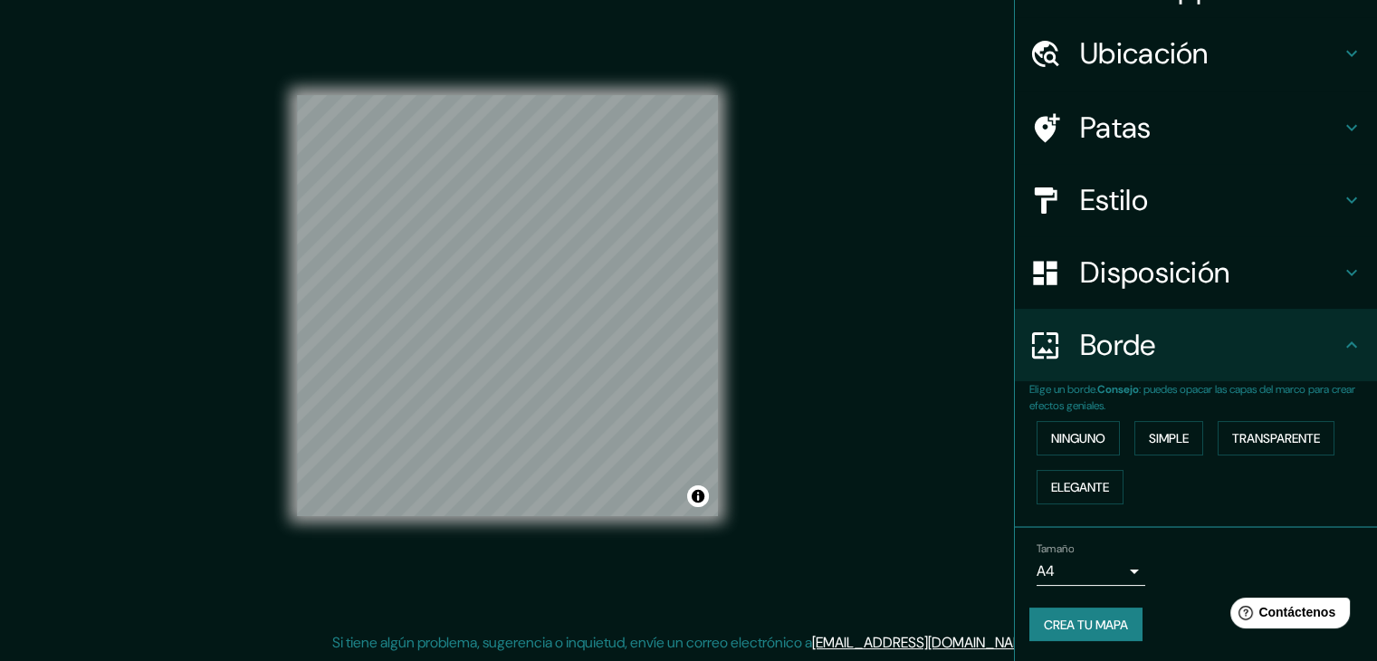
click at [1300, 546] on div "Tamaño A4 single" at bounding box center [1195, 564] width 333 height 58
click at [1083, 624] on font "Crea tu mapa" at bounding box center [1086, 624] width 84 height 16
click at [1340, 338] on icon at bounding box center [1351, 345] width 22 height 22
click at [1343, 339] on icon at bounding box center [1351, 345] width 22 height 22
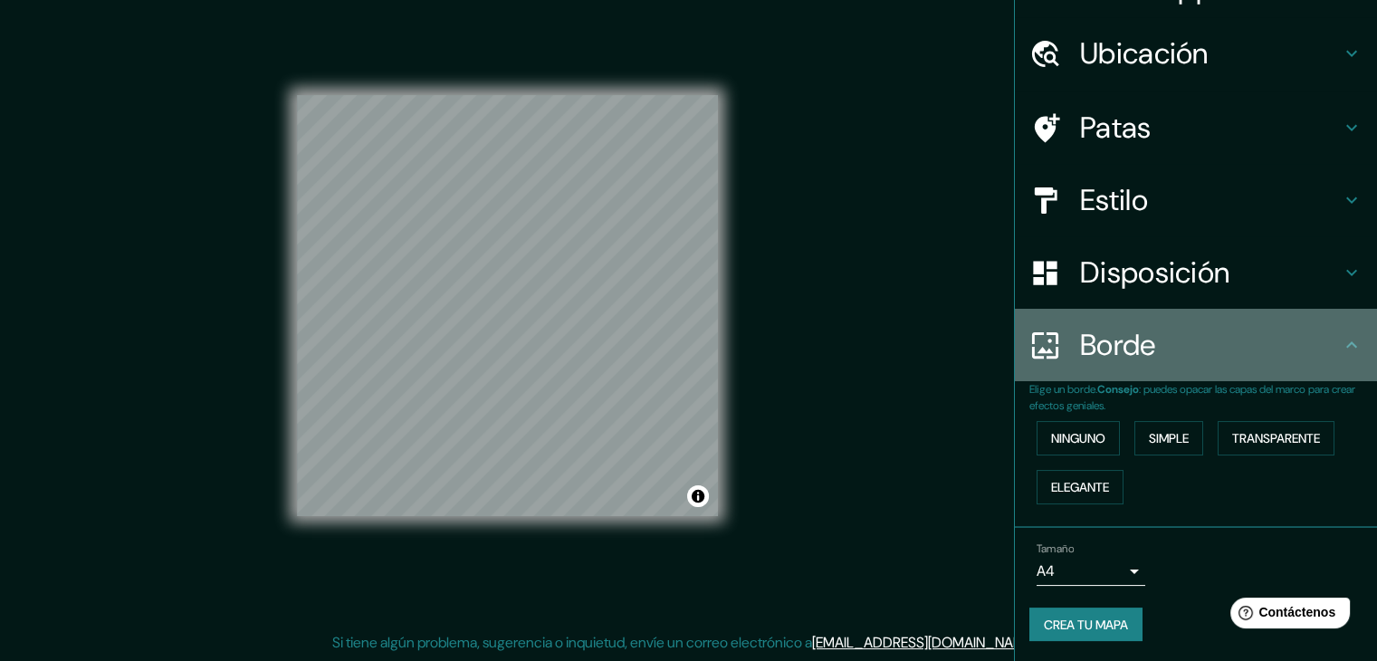
drag, startPoint x: 1341, startPoint y: 361, endPoint x: 1311, endPoint y: 338, distance: 38.7
click at [1340, 361] on div "Borde" at bounding box center [1196, 345] width 362 height 72
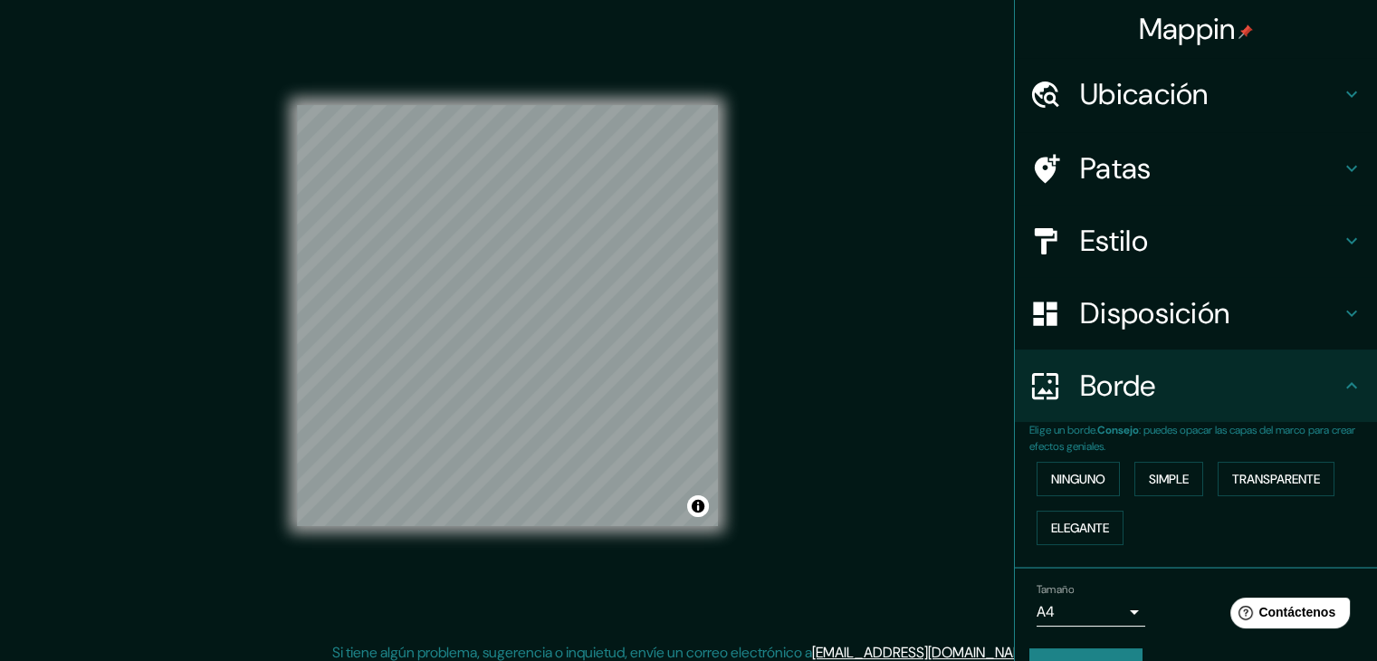
scroll to position [0, 0]
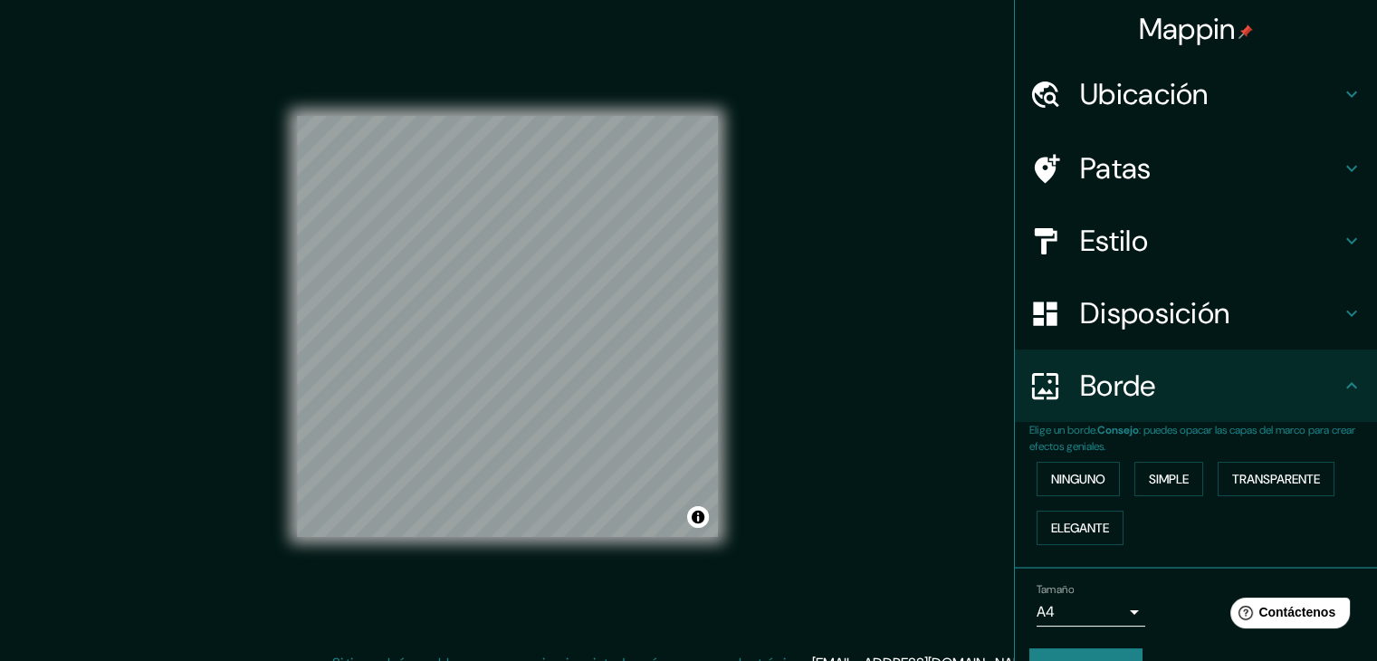
click at [1239, 97] on h4 "Ubicación" at bounding box center [1210, 94] width 261 height 36
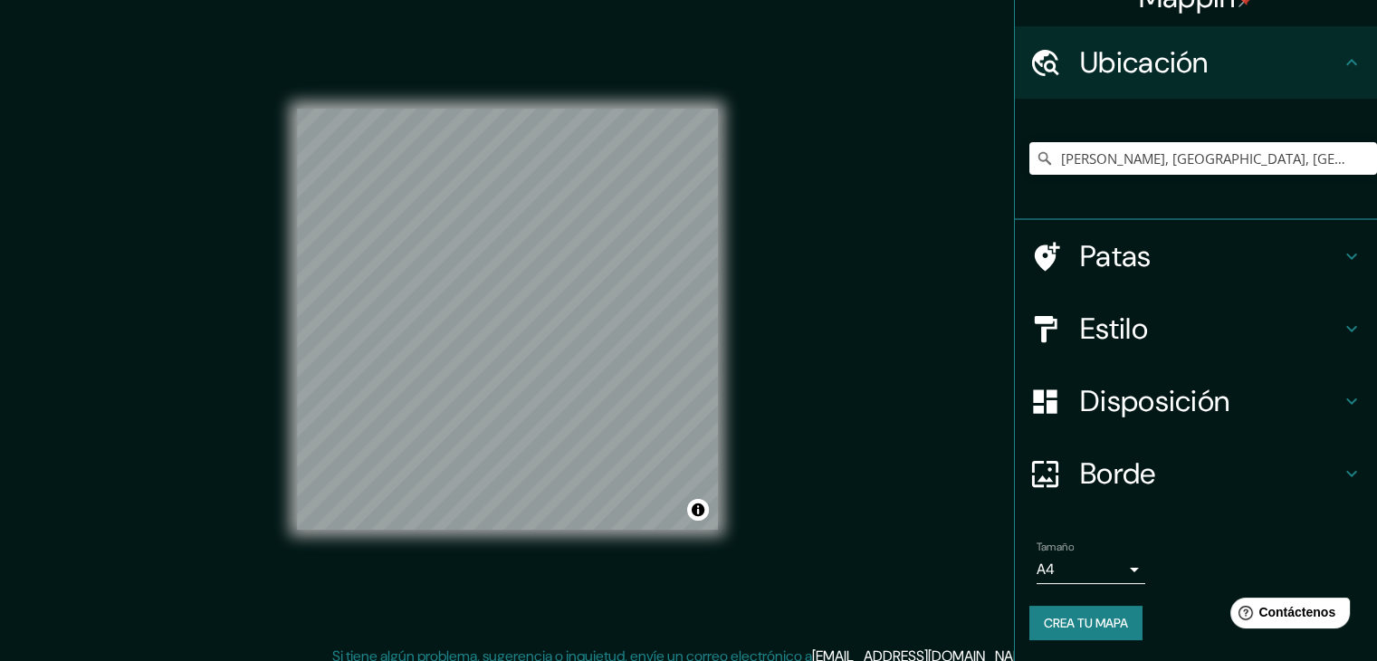
scroll to position [21, 0]
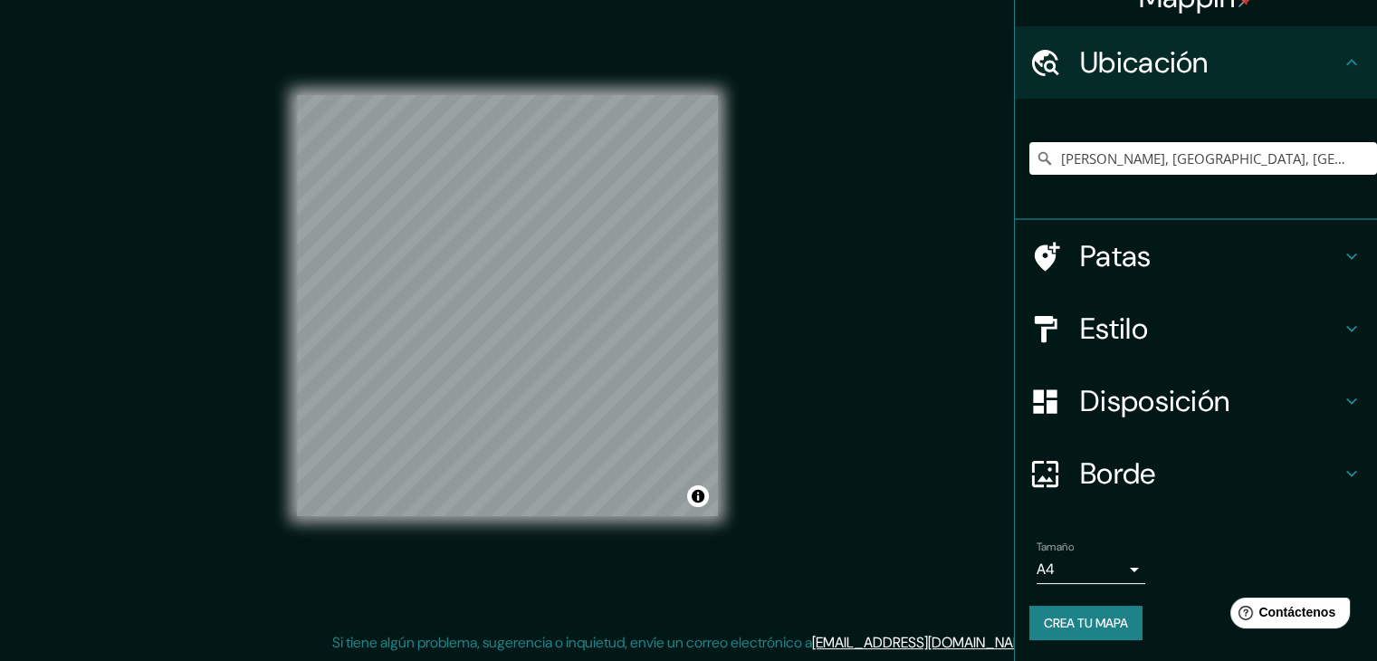
click at [882, 212] on div "Mappin Ubicación [PERSON_NAME], [GEOGRAPHIC_DATA], [GEOGRAPHIC_DATA] Patas Esti…" at bounding box center [688, 320] width 1377 height 682
click at [883, 212] on div "Mappin Ubicación [PERSON_NAME], [GEOGRAPHIC_DATA], [GEOGRAPHIC_DATA] Patas Esti…" at bounding box center [688, 320] width 1377 height 682
drag, startPoint x: 1154, startPoint y: 595, endPoint x: 1127, endPoint y: 577, distance: 32.1
click at [1151, 593] on div "Tamaño A4 single Crea tu mapa" at bounding box center [1195, 593] width 333 height 121
click at [1119, 563] on body "Mappin Ubicación [PERSON_NAME], [GEOGRAPHIC_DATA], [GEOGRAPHIC_DATA] Patas Esti…" at bounding box center [688, 309] width 1377 height 661
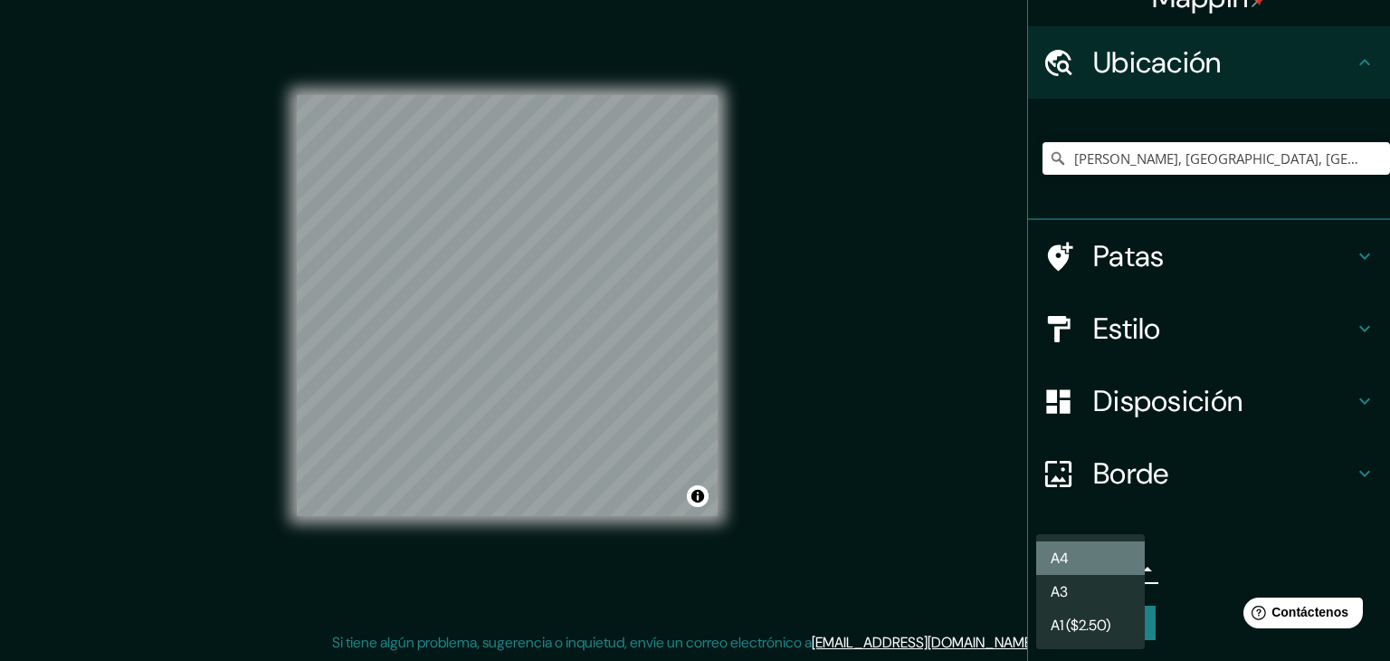
click at [1119, 547] on li "A4" at bounding box center [1090, 557] width 109 height 33
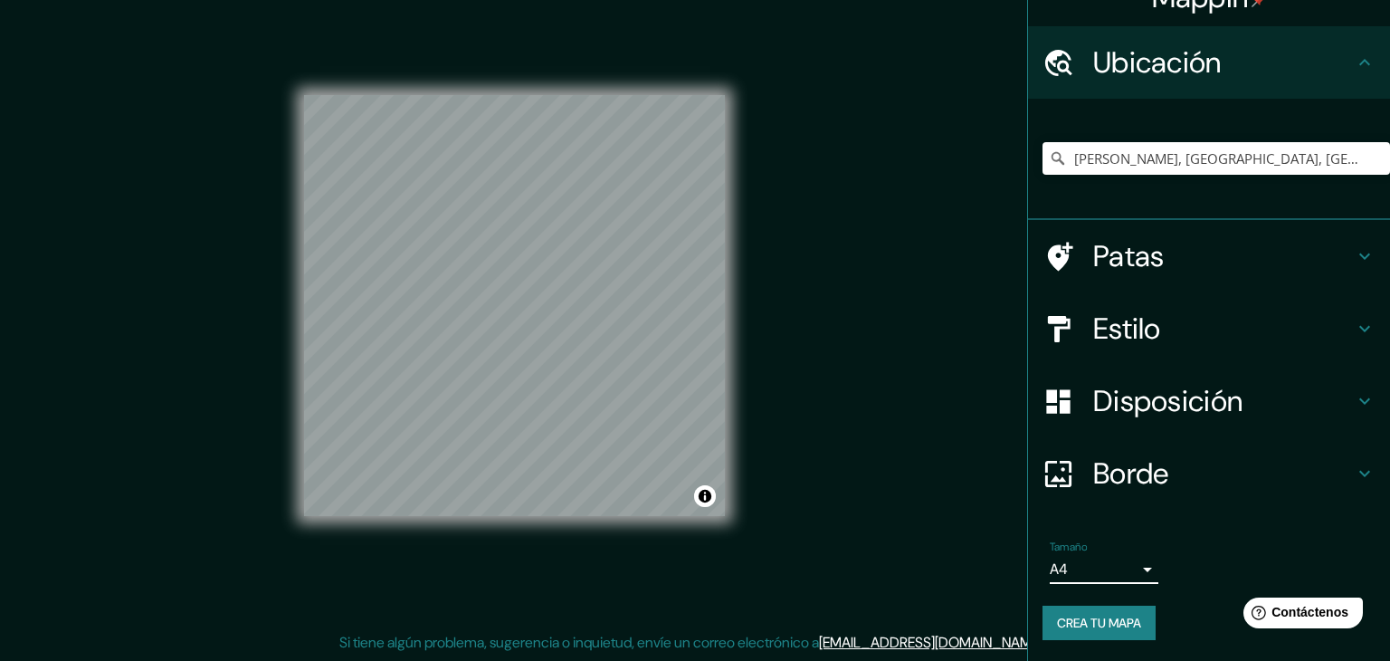
click at [1106, 559] on body "Mappin Ubicación [PERSON_NAME], [GEOGRAPHIC_DATA], [GEOGRAPHIC_DATA] Patas Esti…" at bounding box center [695, 309] width 1390 height 661
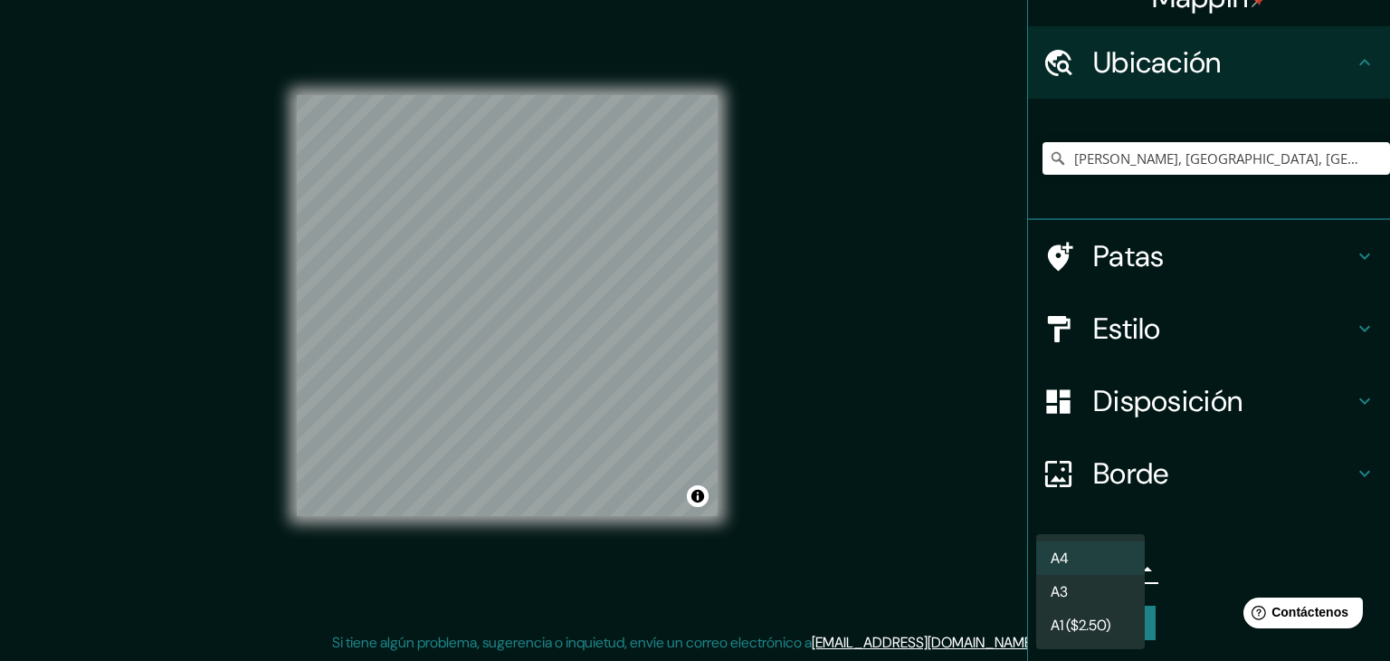
click at [1101, 555] on li "A4" at bounding box center [1090, 557] width 109 height 33
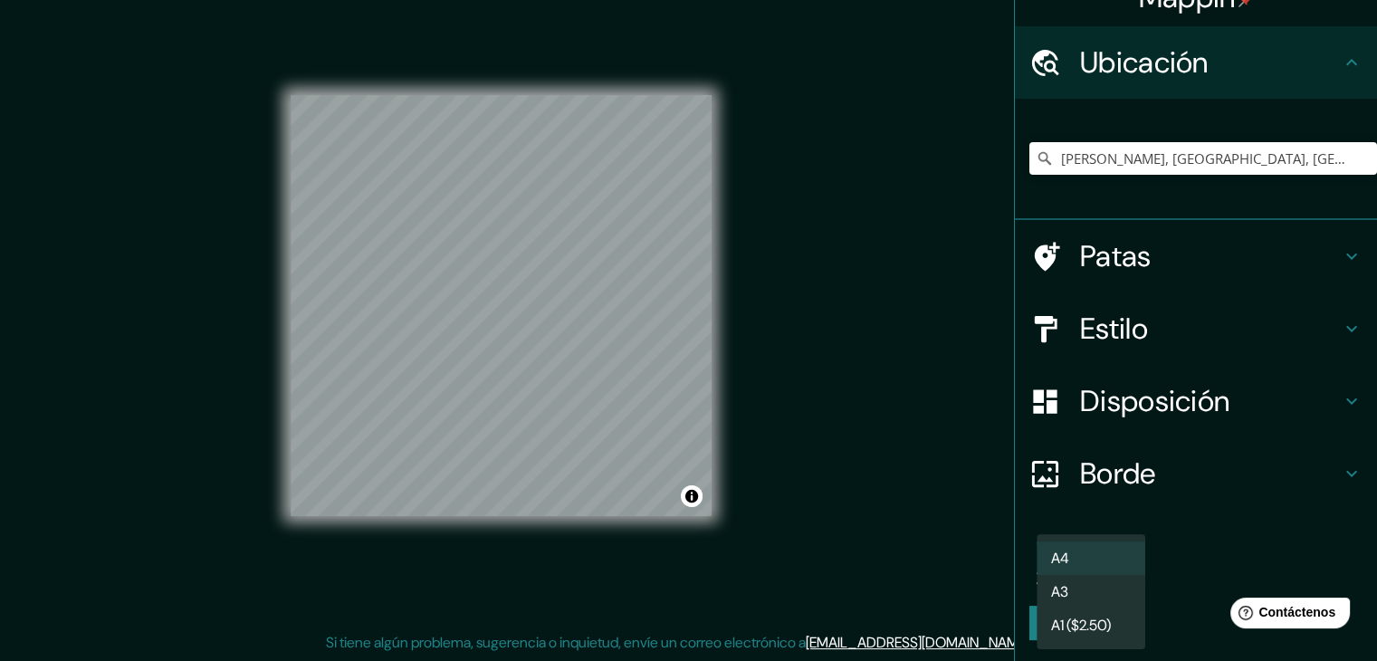
click at [1101, 554] on li "A4" at bounding box center [1090, 557] width 109 height 33
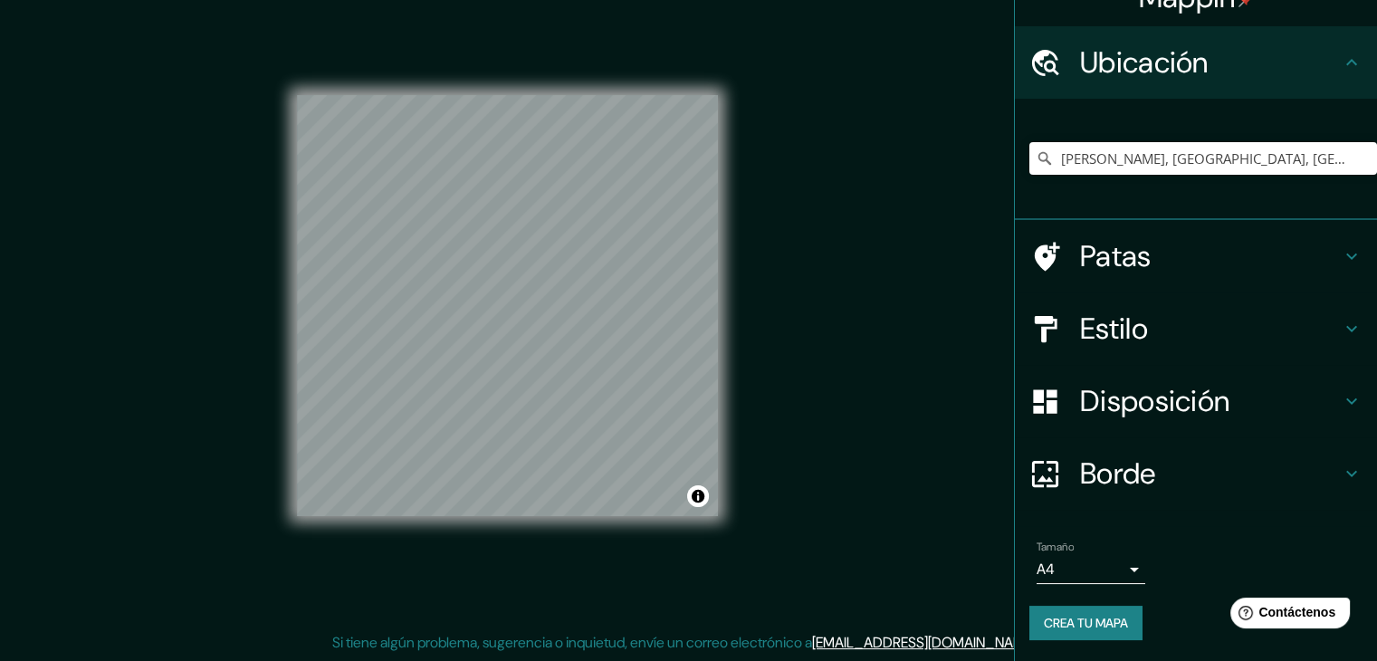
click at [1124, 625] on button "Crea tu mapa" at bounding box center [1085, 623] width 113 height 34
click at [1037, 626] on div "Crea tu mapa" at bounding box center [1195, 623] width 333 height 34
click at [1036, 626] on div "Crea tu mapa" at bounding box center [1195, 623] width 333 height 34
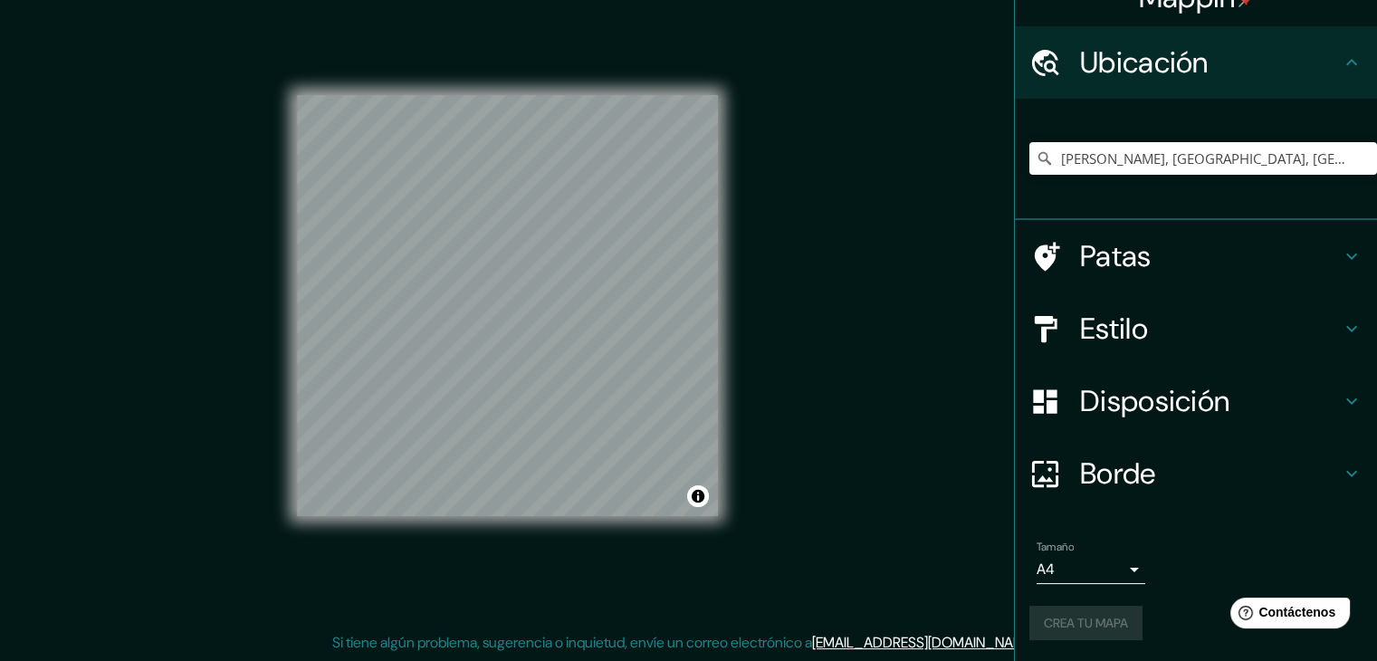
click at [1036, 626] on div "Crea tu mapa" at bounding box center [1195, 623] width 333 height 34
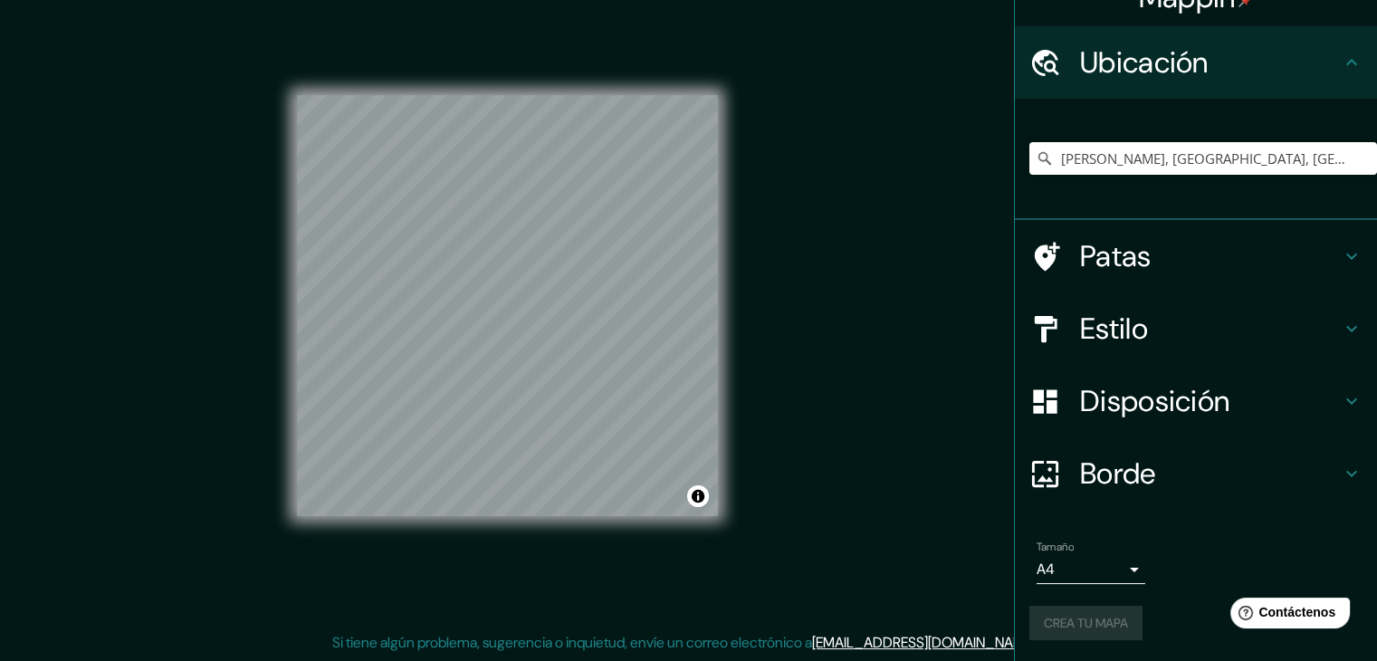
click at [1036, 626] on div "Crea tu mapa" at bounding box center [1195, 623] width 333 height 34
click at [953, 524] on div "Mappin Ubicación [PERSON_NAME], [GEOGRAPHIC_DATA], [GEOGRAPHIC_DATA] Patas Esti…" at bounding box center [688, 320] width 1377 height 682
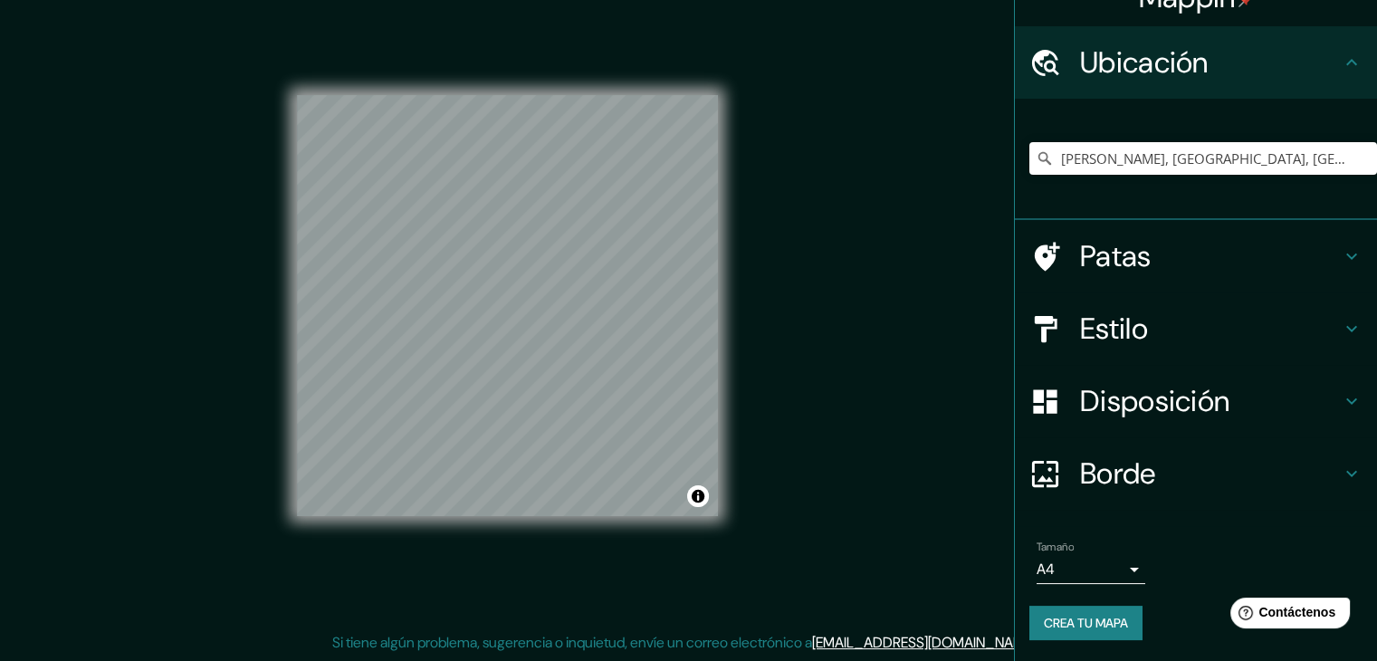
click at [1052, 638] on div "Tamaño A4 single Crea tu mapa" at bounding box center [1195, 593] width 333 height 121
click at [1053, 631] on font "Crea tu mapa" at bounding box center [1086, 623] width 84 height 24
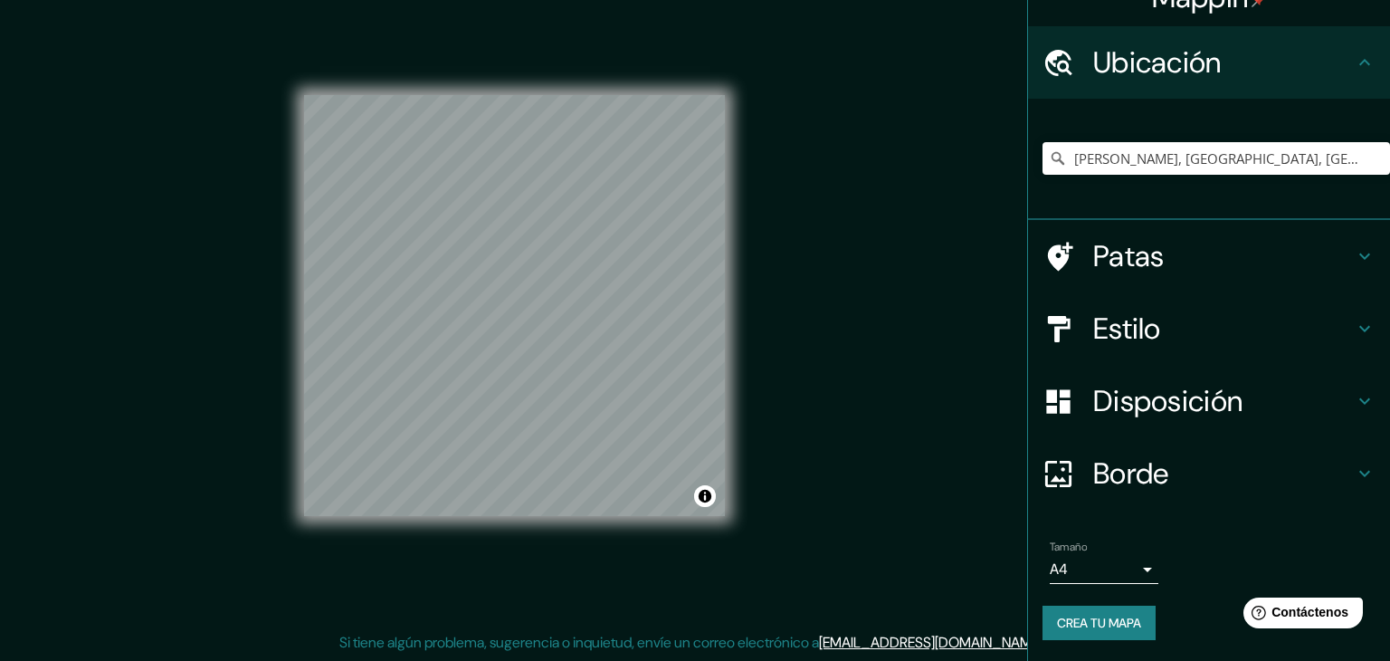
click at [1095, 576] on body "Mappin Ubicación [PERSON_NAME], [GEOGRAPHIC_DATA], [GEOGRAPHIC_DATA] Patas Esti…" at bounding box center [695, 309] width 1390 height 661
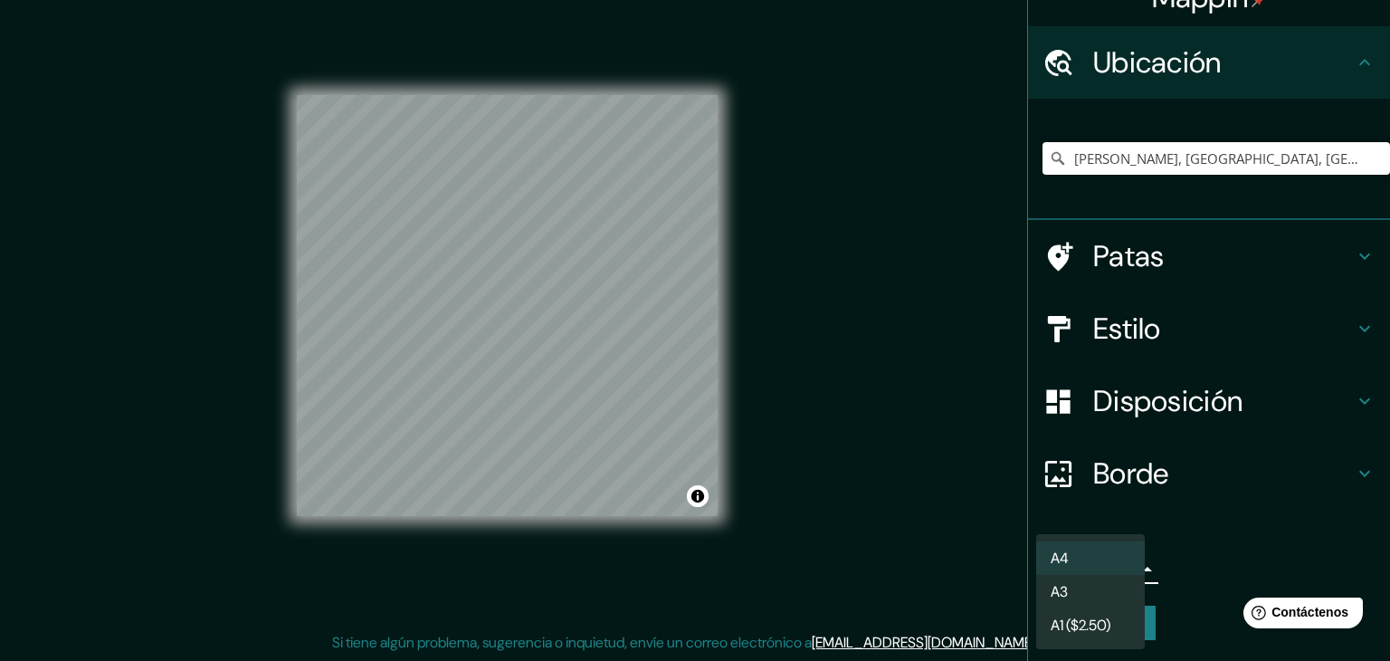
click at [1102, 592] on li "A3" at bounding box center [1090, 591] width 109 height 33
click at [1107, 566] on body "Mappin Ubicación [PERSON_NAME], [GEOGRAPHIC_DATA], [GEOGRAPHIC_DATA] Patas Esti…" at bounding box center [695, 309] width 1390 height 661
click at [1105, 564] on li "A4" at bounding box center [1090, 557] width 109 height 33
type input "single"
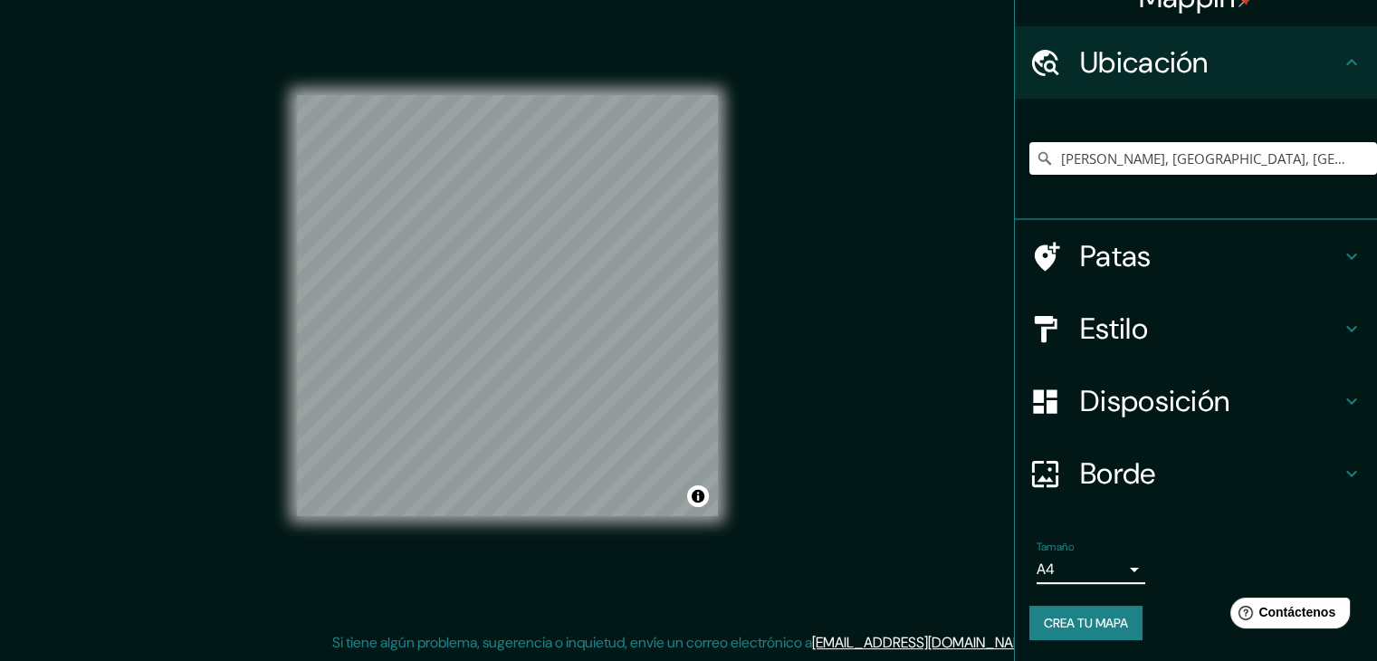
click at [1092, 623] on font "Crea tu mapa" at bounding box center [1086, 623] width 84 height 16
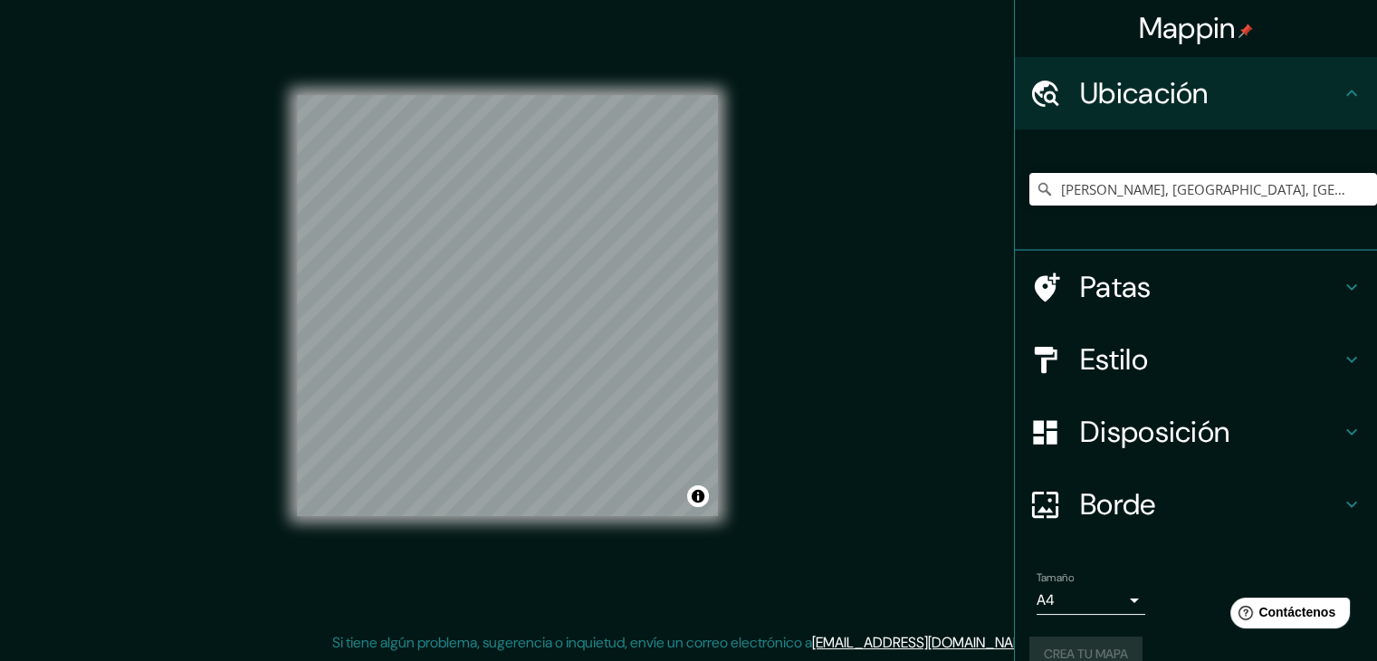
scroll to position [0, 0]
